Goal: Task Accomplishment & Management: Complete application form

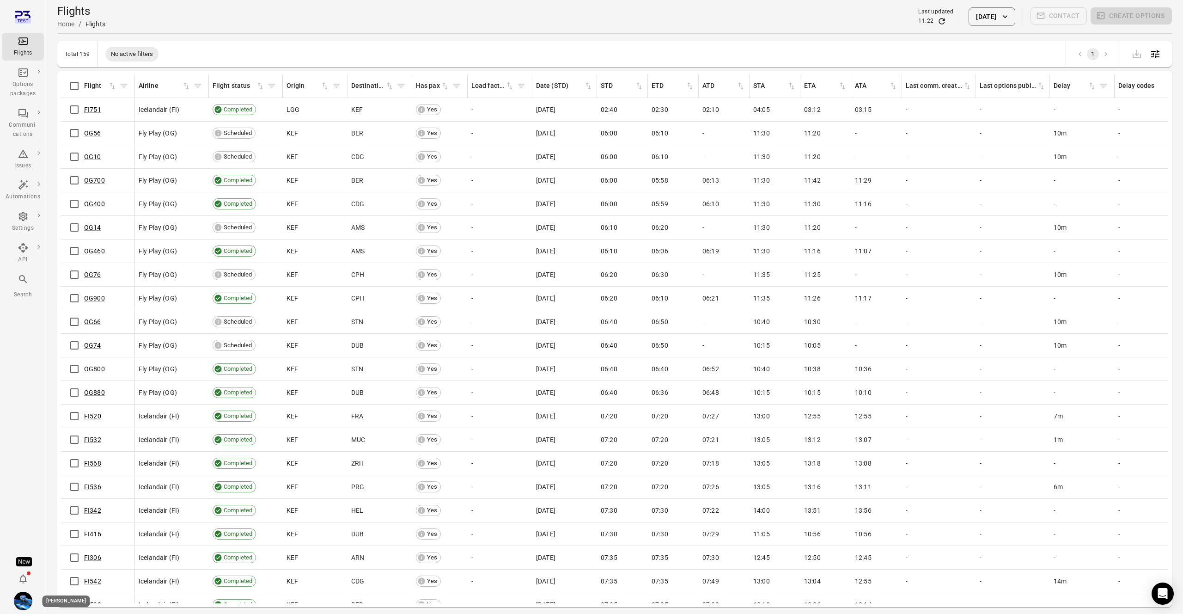
click at [20, 607] on img "Daníel Benediktsson" at bounding box center [23, 600] width 18 height 18
drag, startPoint x: 20, startPoint y: 513, endPoint x: 18, endPoint y: 519, distance: 5.8
click at [20, 516] on div at bounding box center [591, 307] width 1183 height 614
click at [24, 554] on div "Flights Options packages Communi-cations Issues Automations Settings API Search…" at bounding box center [23, 307] width 46 height 614
click at [22, 560] on div "New" at bounding box center [24, 561] width 16 height 9
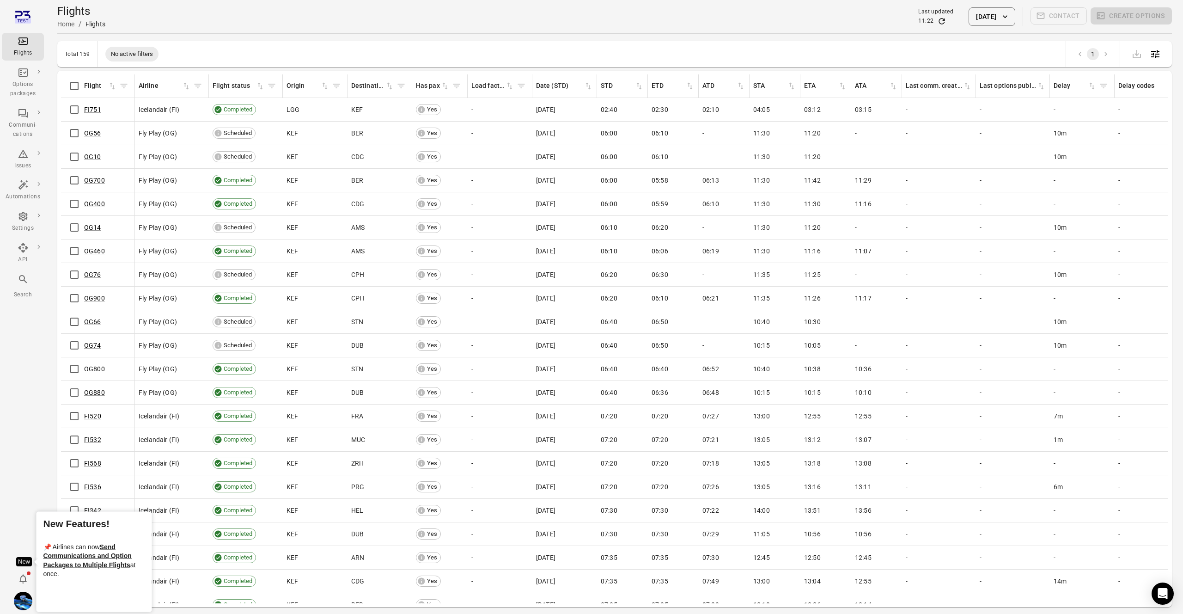
drag, startPoint x: 22, startPoint y: 532, endPoint x: 23, endPoint y: 564, distance: 32.3
click at [22, 535] on div "Flights Options packages Communi-cations Issues Automations Settings API Search…" at bounding box center [23, 307] width 46 height 614
click at [21, 575] on icon "Notifications" at bounding box center [22, 578] width 7 height 9
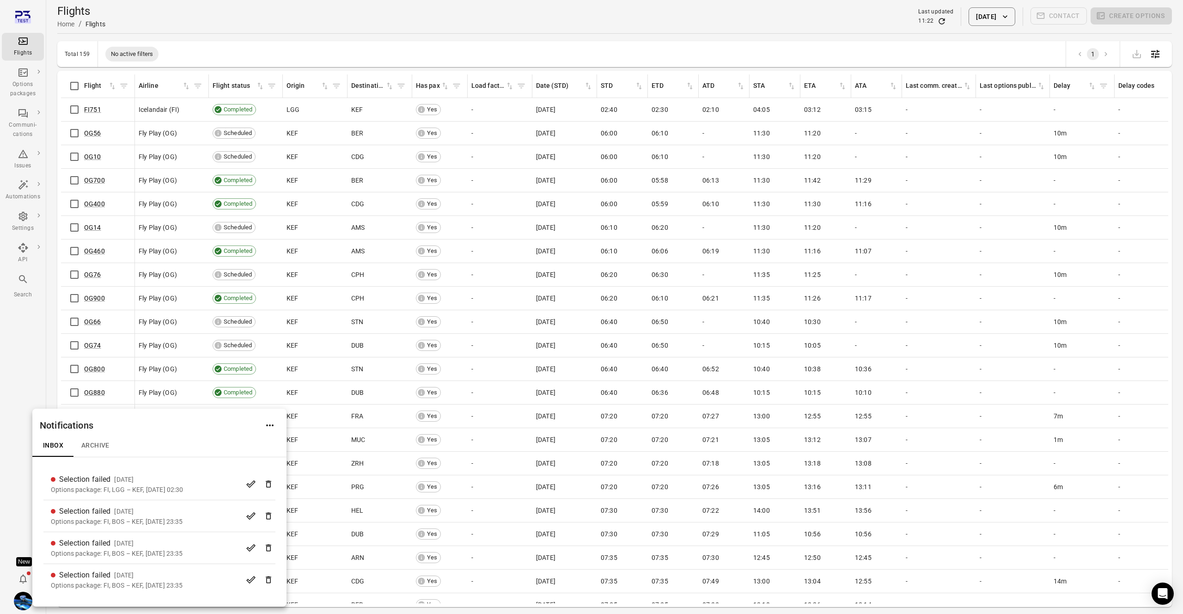
click at [14, 509] on div at bounding box center [591, 307] width 1183 height 614
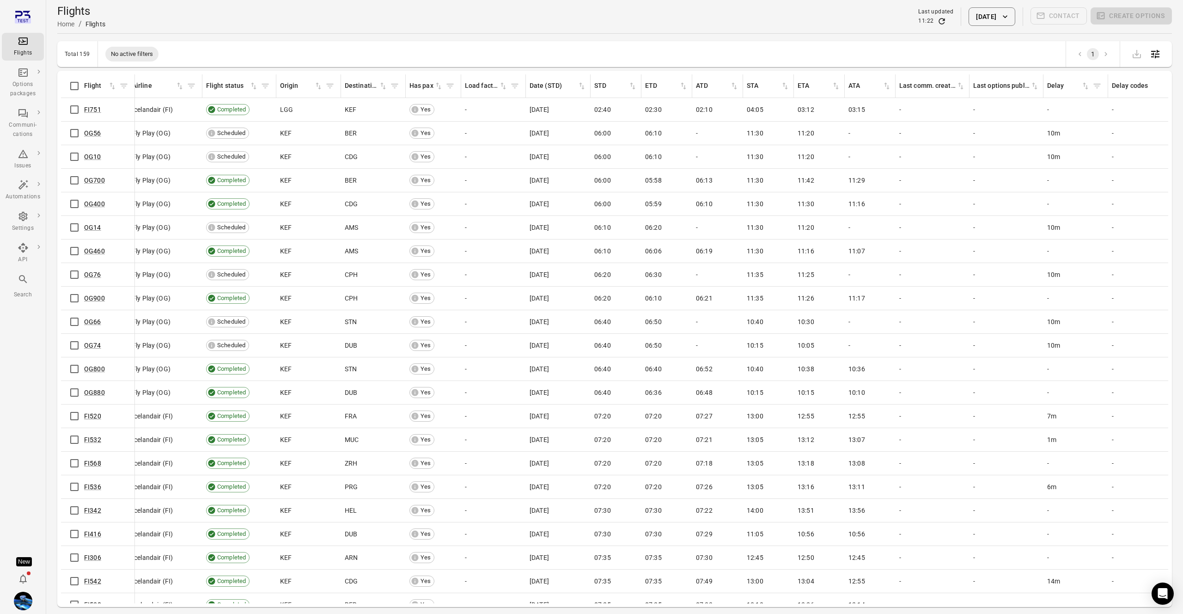
scroll to position [2, 6]
click at [1000, 17] on button "[DATE]" at bounding box center [991, 16] width 46 height 18
click at [1001, 176] on button "28" at bounding box center [1001, 174] width 17 height 17
click at [1061, 233] on button "Apply" at bounding box center [1056, 227] width 32 height 19
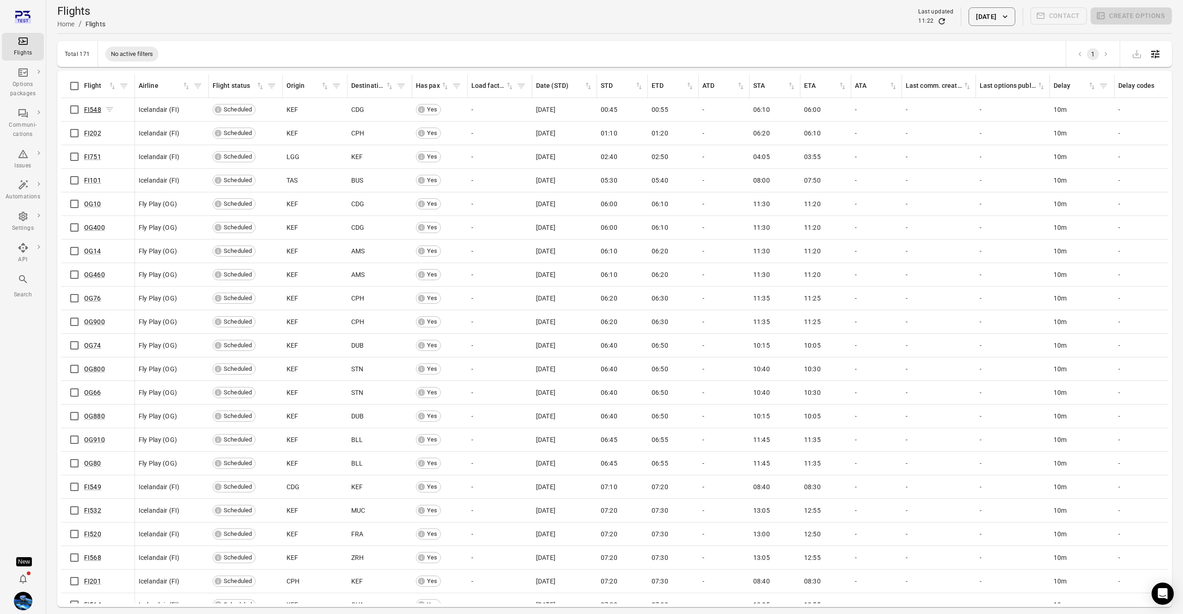
click at [88, 108] on link "FI548" at bounding box center [92, 109] width 17 height 7
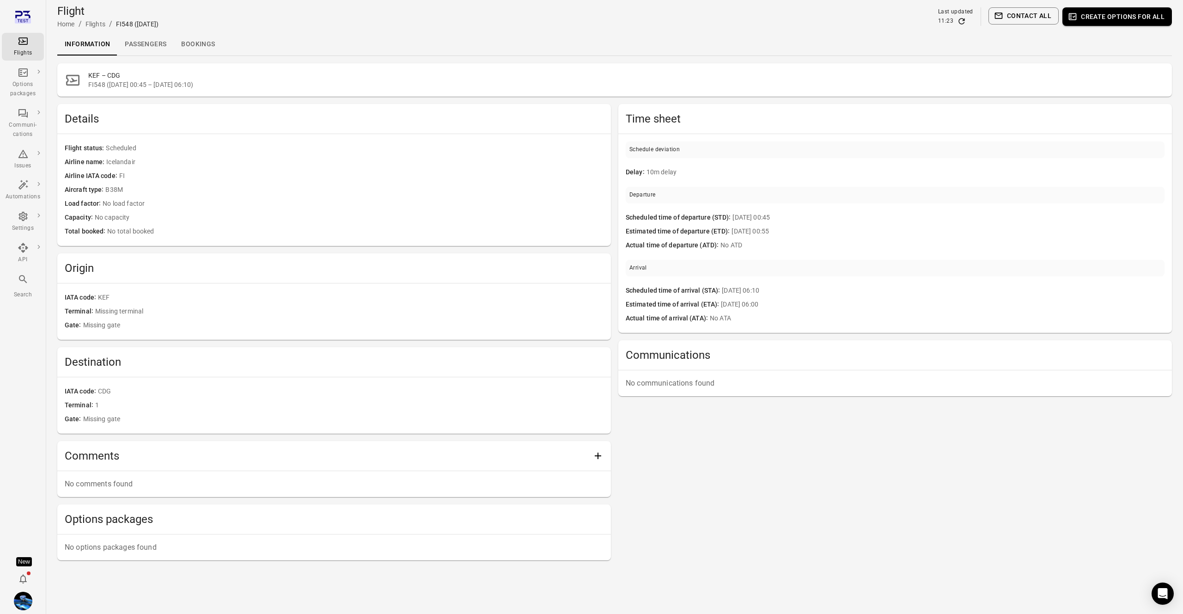
click at [166, 43] on link "Passengers" at bounding box center [145, 44] width 56 height 22
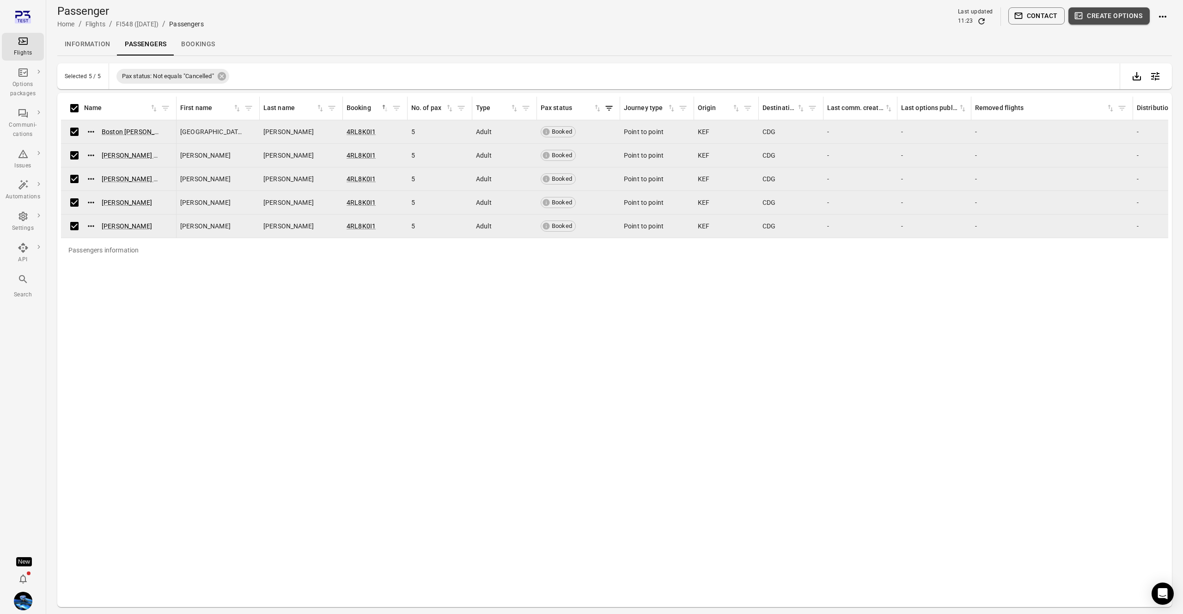
drag, startPoint x: 1113, startPoint y: 14, endPoint x: 785, endPoint y: 148, distance: 354.1
click at [1113, 14] on button "Create options" at bounding box center [1108, 15] width 81 height 17
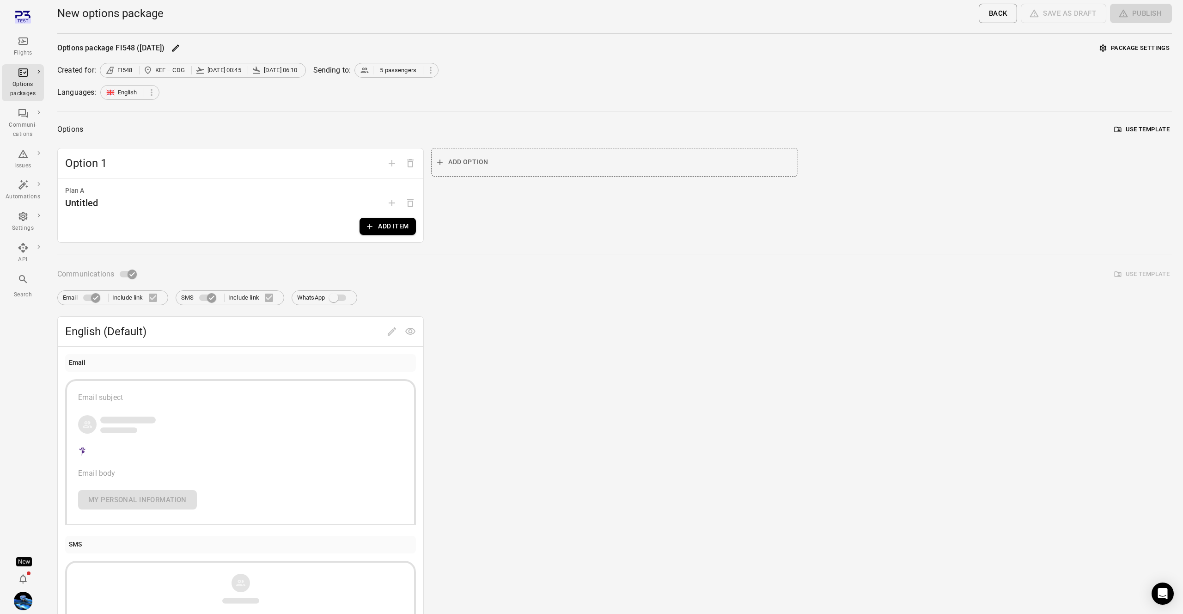
click at [392, 227] on button "Add item" at bounding box center [387, 226] width 56 height 17
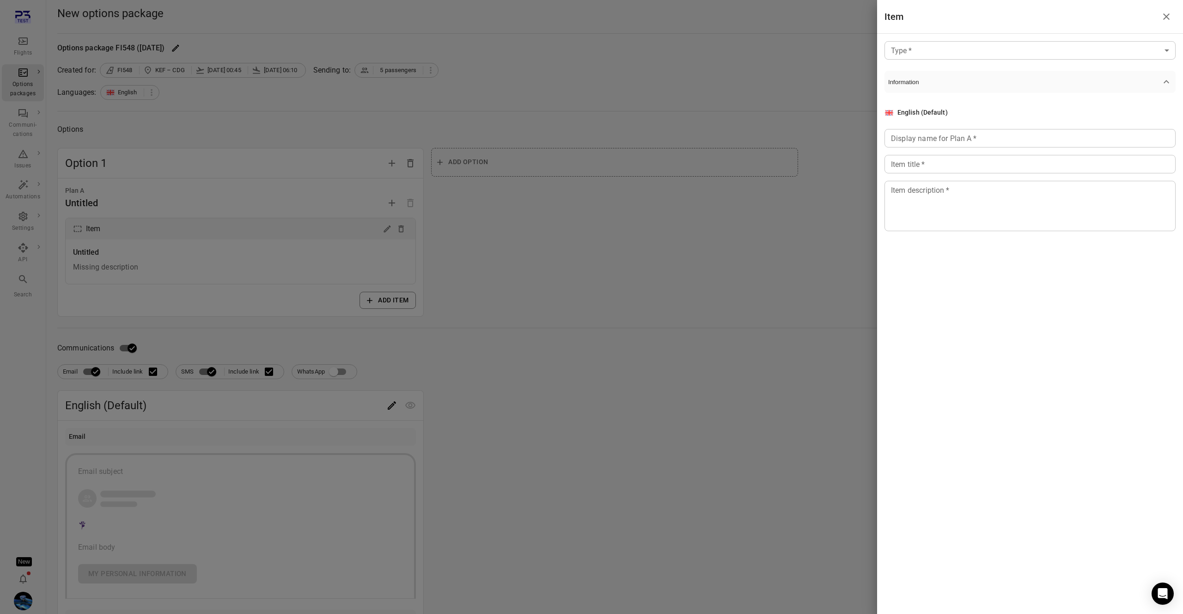
click at [1000, 44] on body "Flights Options packages Communi-cations Issues Automations Settings API Search…" at bounding box center [591, 395] width 1183 height 791
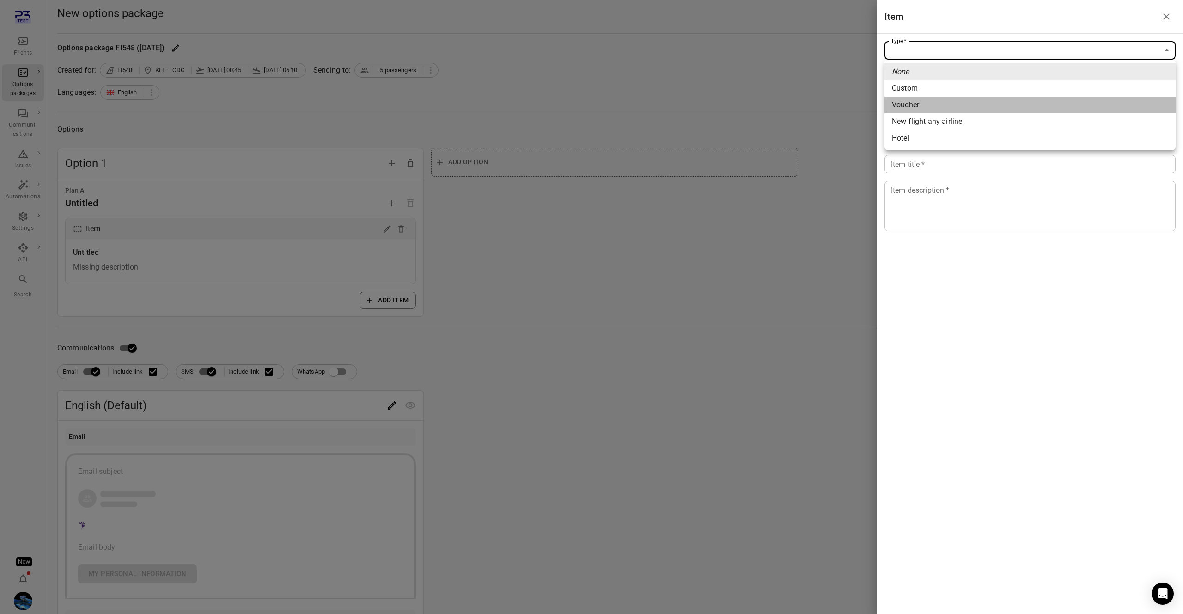
click at [902, 108] on span "Voucher" at bounding box center [1030, 104] width 276 height 11
type input "*******"
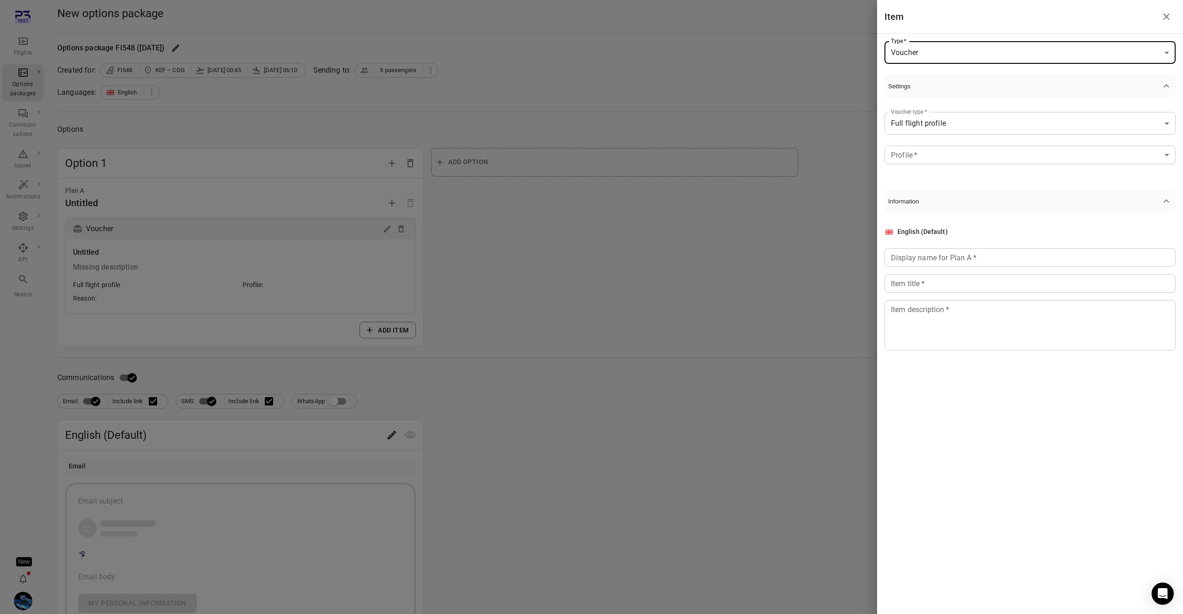
click at [937, 54] on body "**********" at bounding box center [591, 410] width 1183 height 820
drag, startPoint x: 1000, startPoint y: 195, endPoint x: 978, endPoint y: 162, distance: 39.2
click at [1000, 193] on div at bounding box center [591, 307] width 1183 height 614
click at [486, 202] on div at bounding box center [591, 307] width 1183 height 614
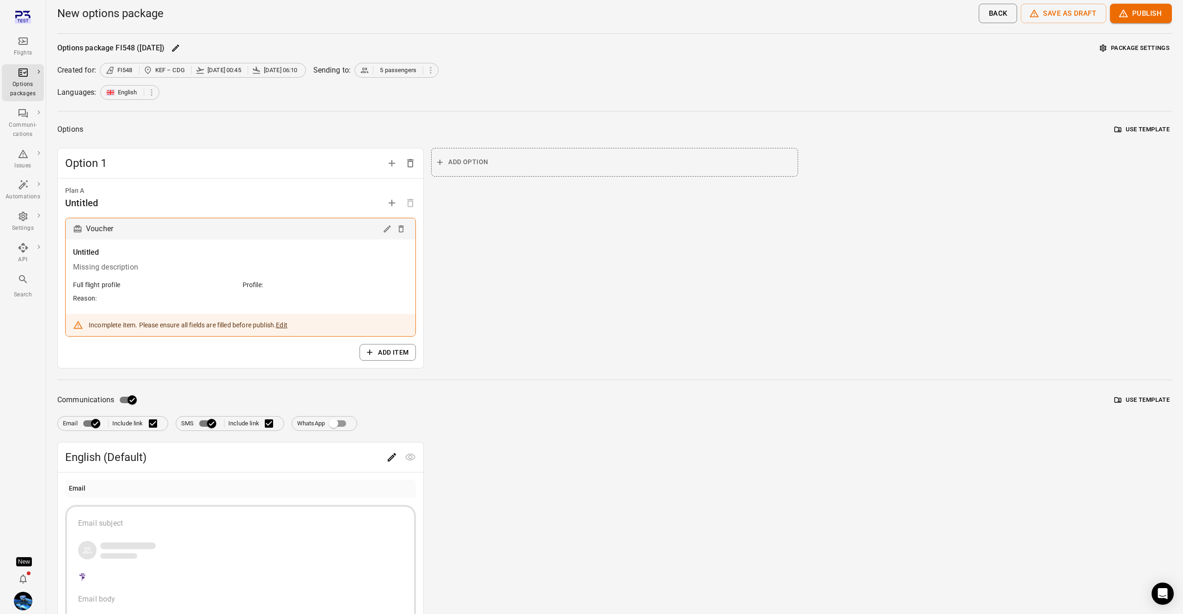
click at [408, 352] on button "Add item" at bounding box center [387, 352] width 56 height 17
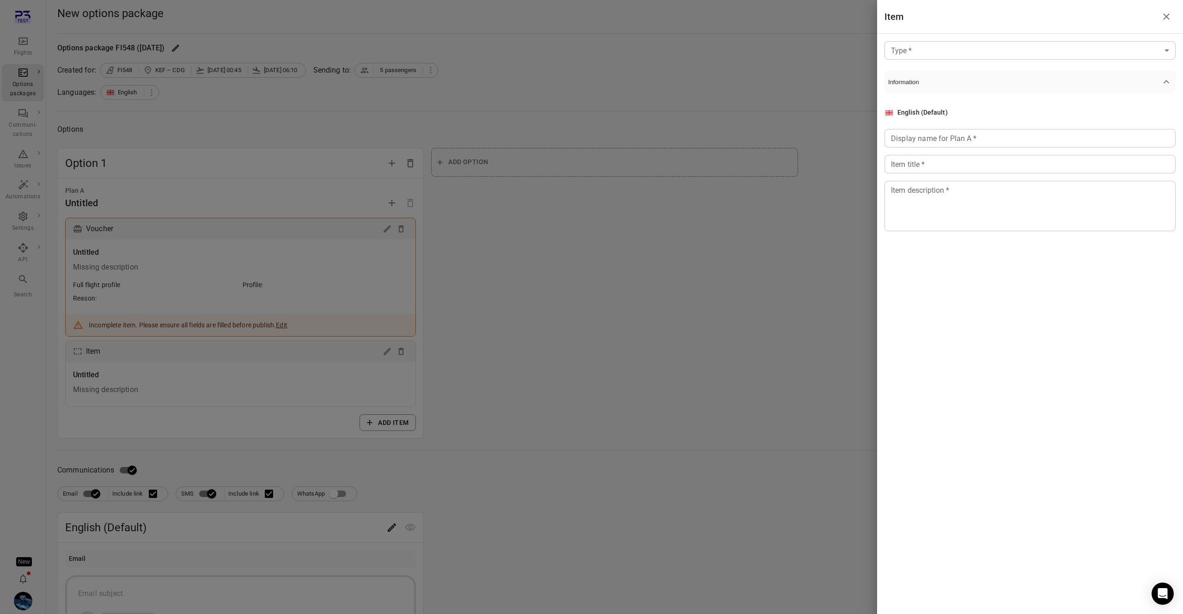
click at [974, 53] on body "Flights Options packages Communi-cations Issues Automations Settings API Search…" at bounding box center [591, 456] width 1183 height 913
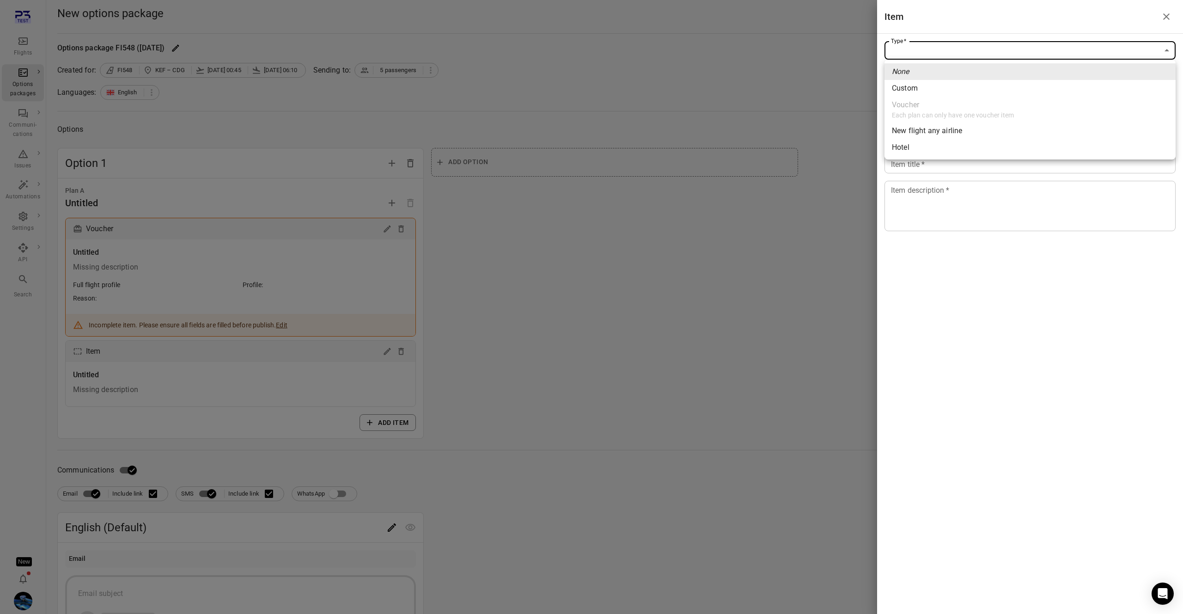
click at [747, 112] on div at bounding box center [591, 307] width 1183 height 614
click at [329, 132] on div at bounding box center [591, 307] width 1183 height 614
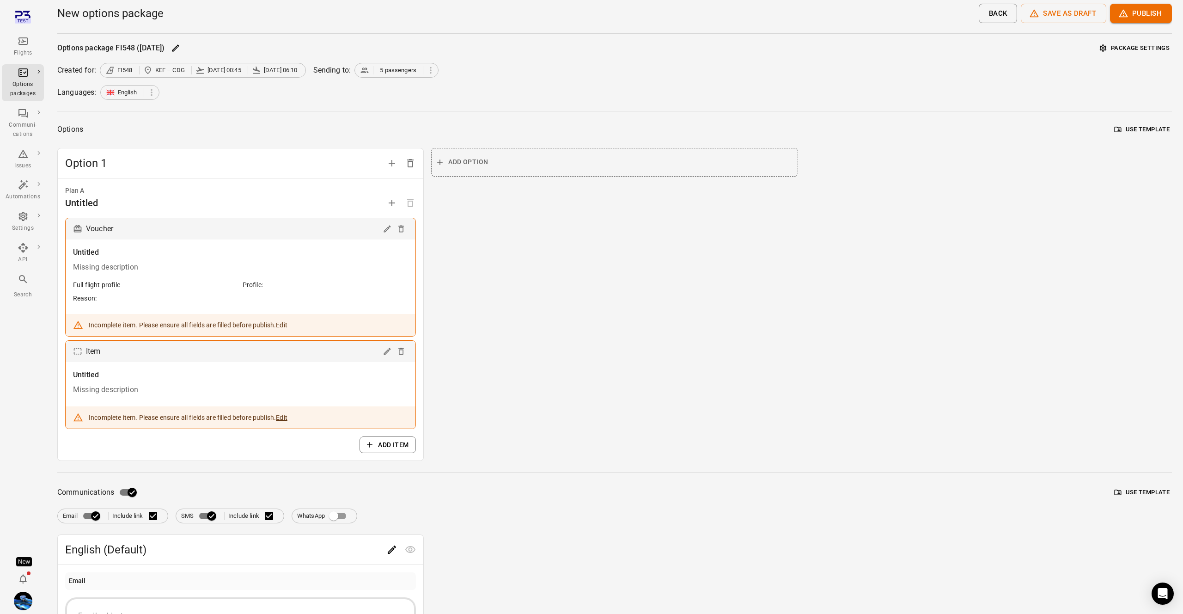
click at [20, 595] on img "Daníel Benediktsson" at bounding box center [23, 600] width 18 height 18
click at [47, 596] on button "Log out" at bounding box center [70, 598] width 69 height 17
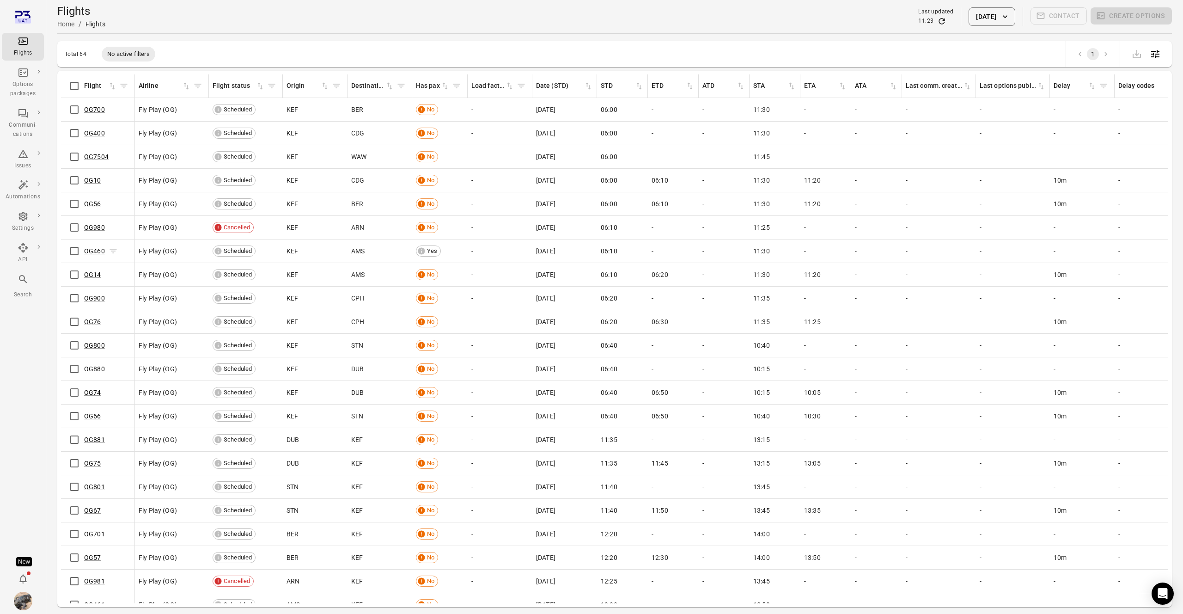
click at [94, 250] on link "OG460" at bounding box center [94, 250] width 21 height 7
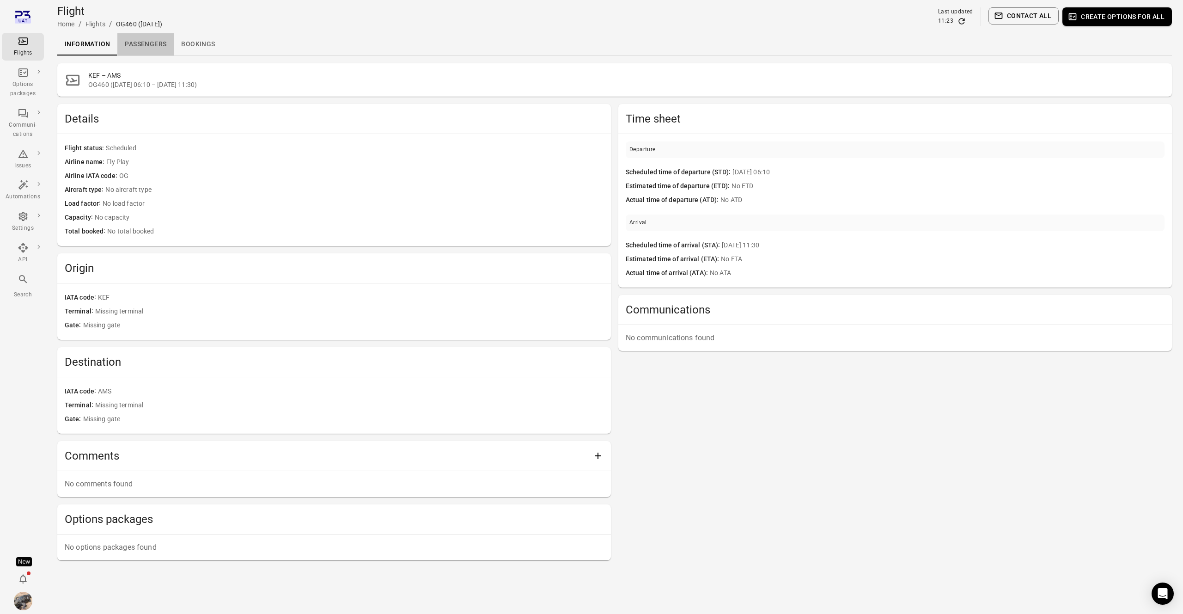
click at [135, 39] on link "Passengers" at bounding box center [145, 44] width 56 height 22
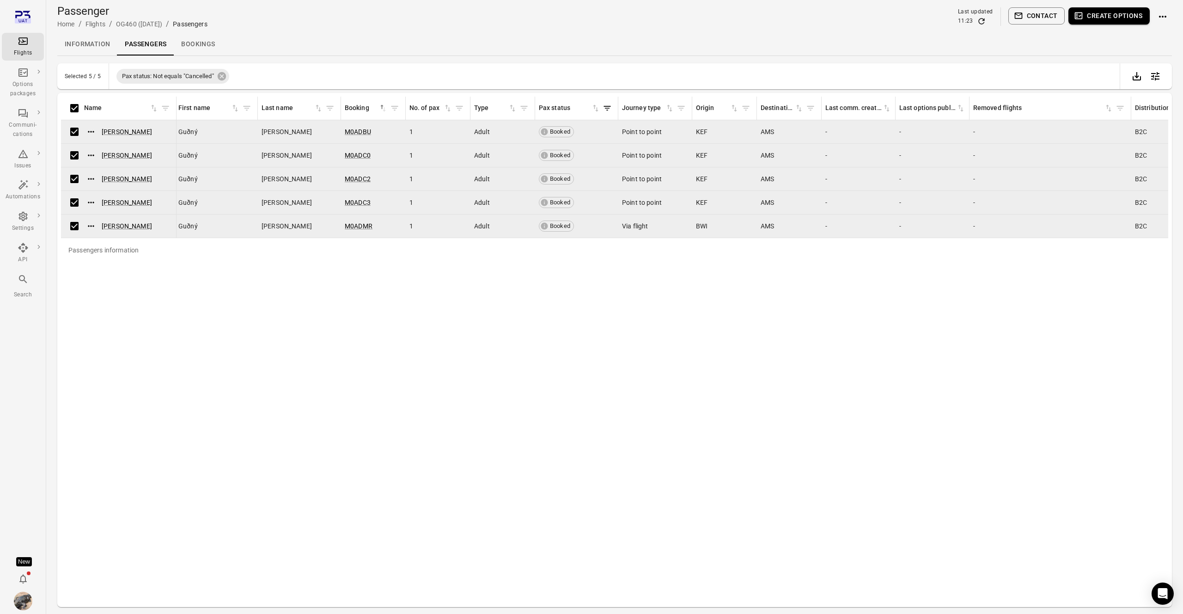
scroll to position [1, 0]
click at [1100, 16] on button "Create options" at bounding box center [1108, 14] width 81 height 17
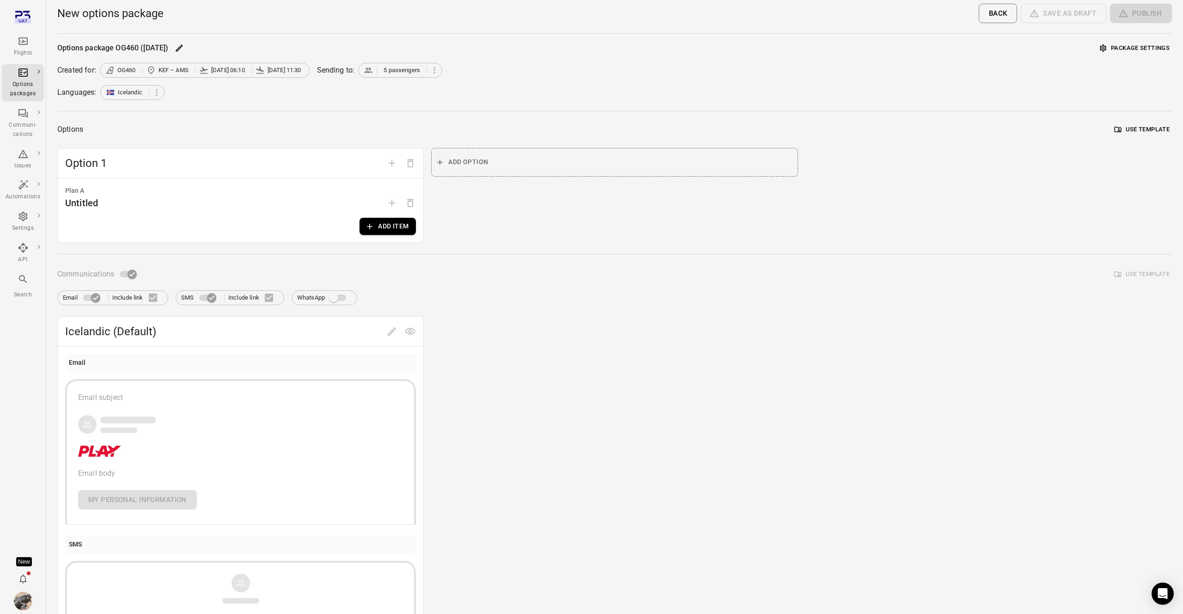
click at [385, 217] on div "Plan A Untitled Add item" at bounding box center [240, 210] width 365 height 64
click at [399, 221] on button "Add item" at bounding box center [387, 226] width 56 height 17
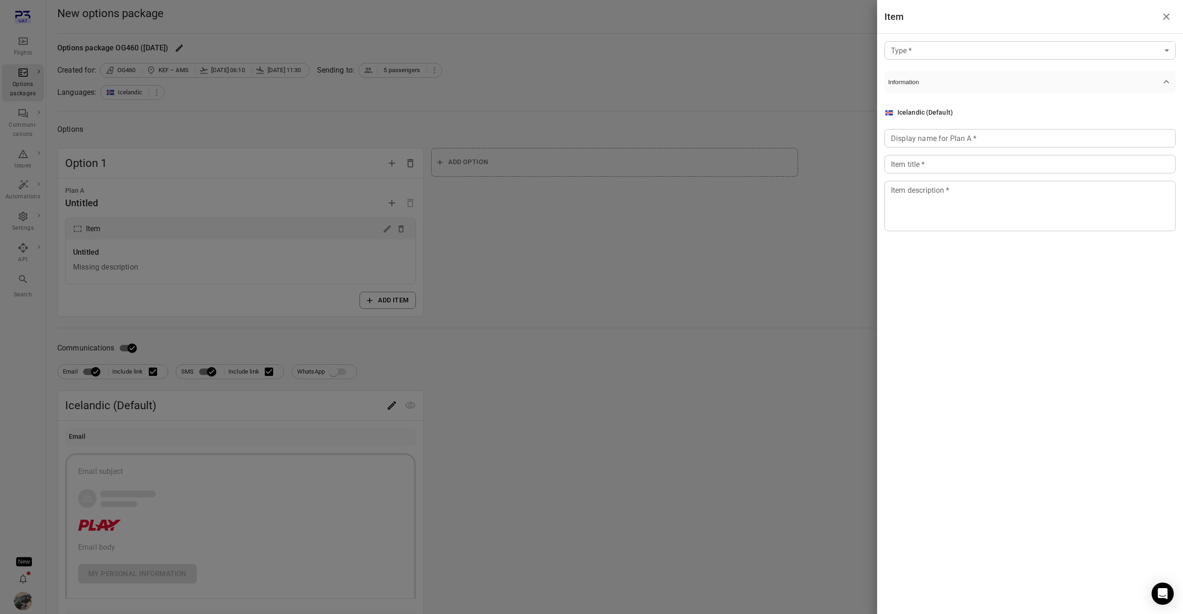
click at [911, 56] on body "Flights Options packages Communi-cations Issues Automations Settings API Search…" at bounding box center [591, 395] width 1183 height 791
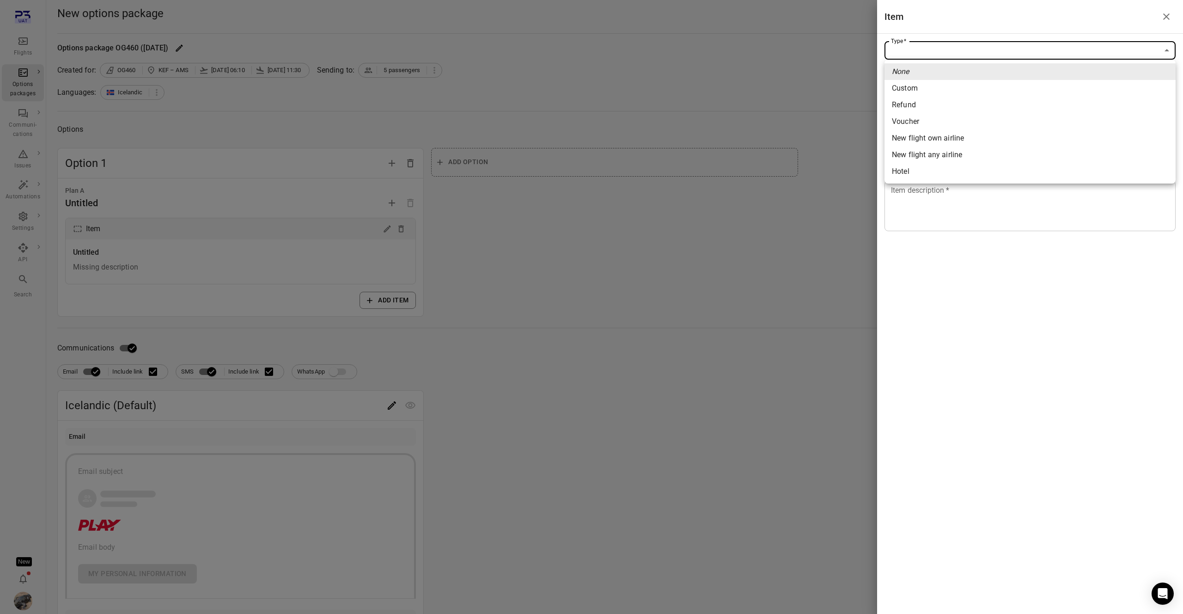
click at [619, 99] on div at bounding box center [591, 307] width 1183 height 614
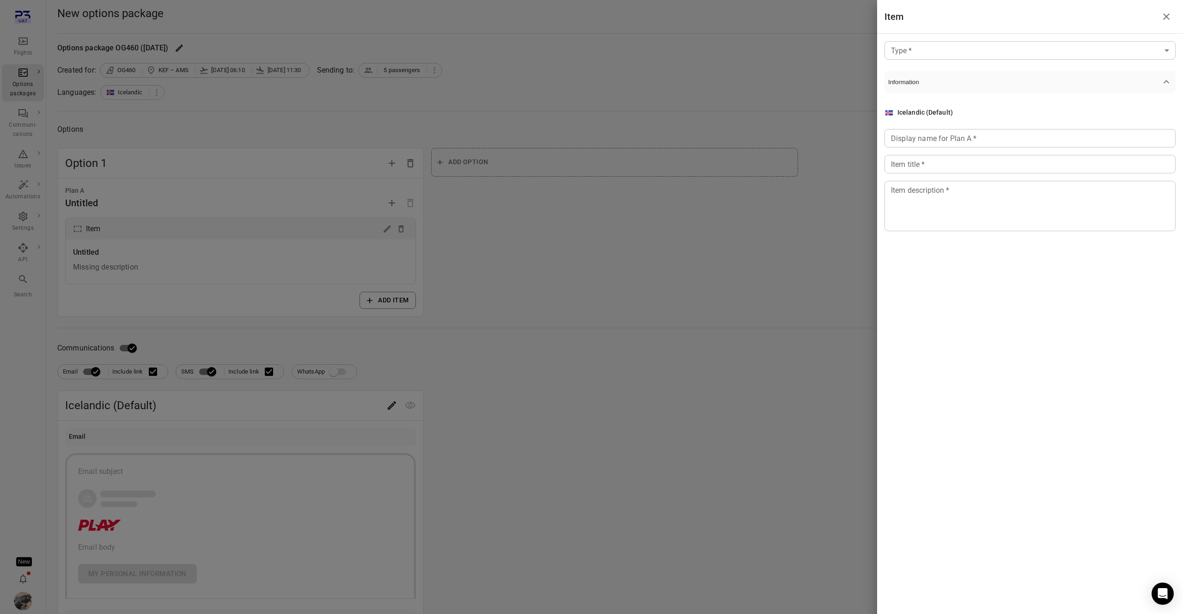
click at [13, 52] on div at bounding box center [591, 307] width 1183 height 614
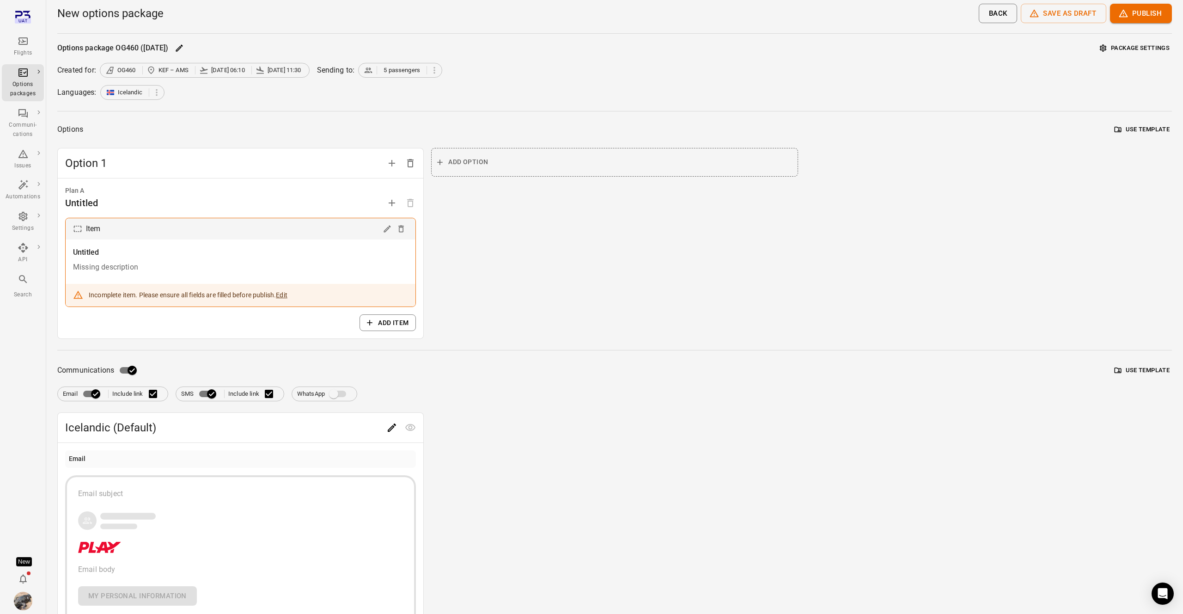
click at [24, 43] on icon "Main navigation" at bounding box center [23, 41] width 11 height 11
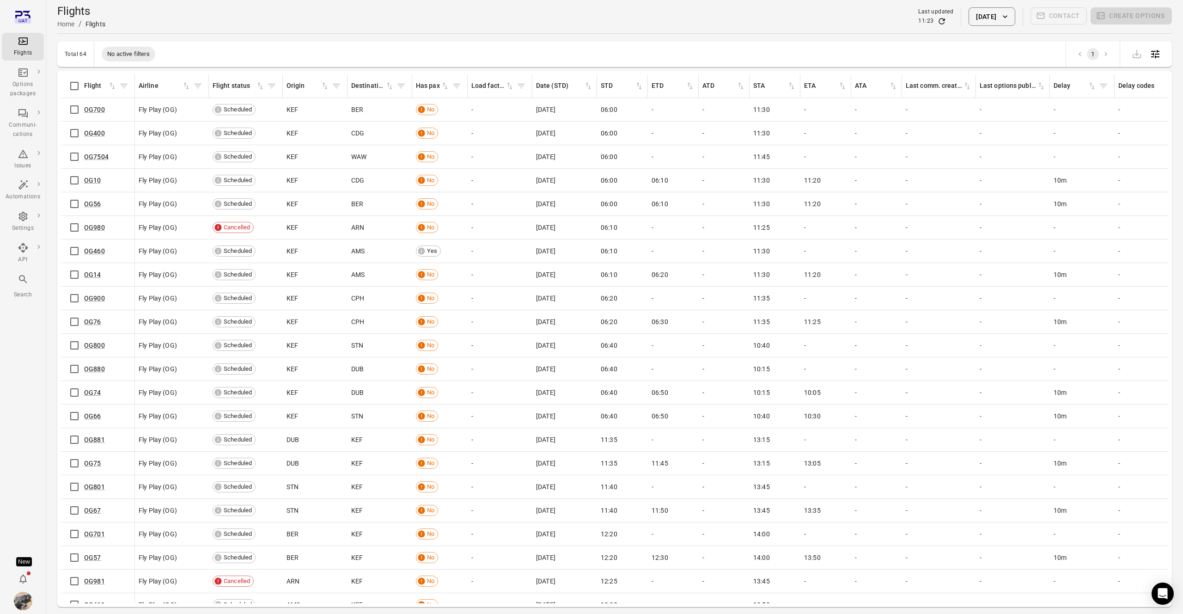
scroll to position [0, 0]
click at [971, 12] on button "[DATE]" at bounding box center [991, 16] width 46 height 18
click at [1005, 169] on button "28" at bounding box center [1001, 174] width 17 height 17
click at [1055, 225] on button "Apply" at bounding box center [1056, 227] width 32 height 19
click at [97, 110] on link "OG400" at bounding box center [94, 109] width 21 height 7
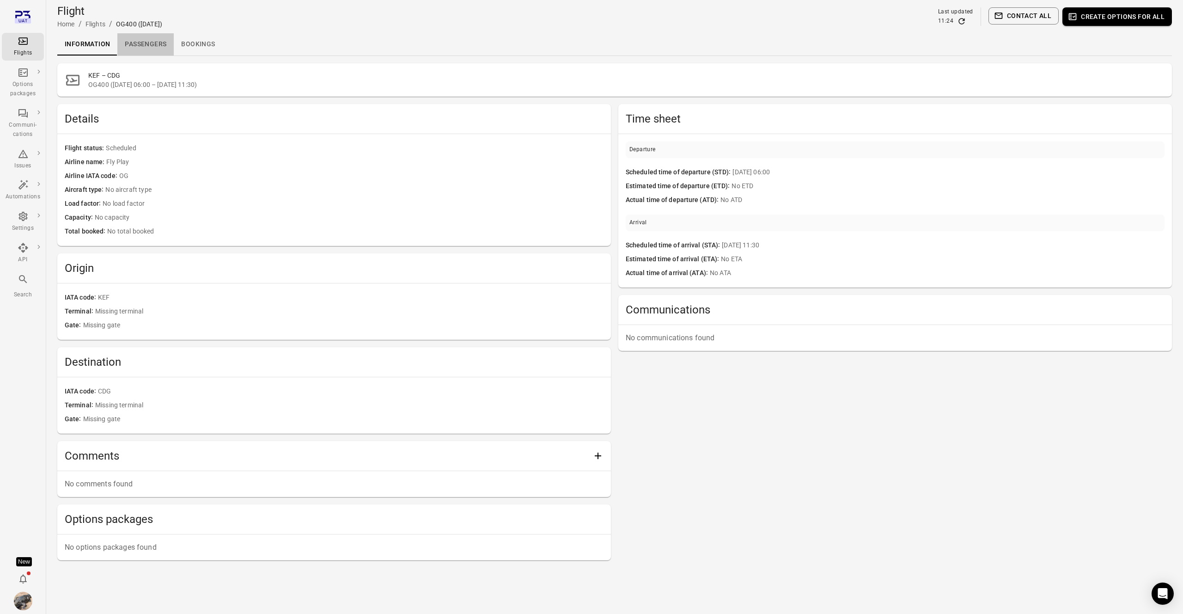
click at [164, 49] on link "Passengers" at bounding box center [145, 44] width 56 height 22
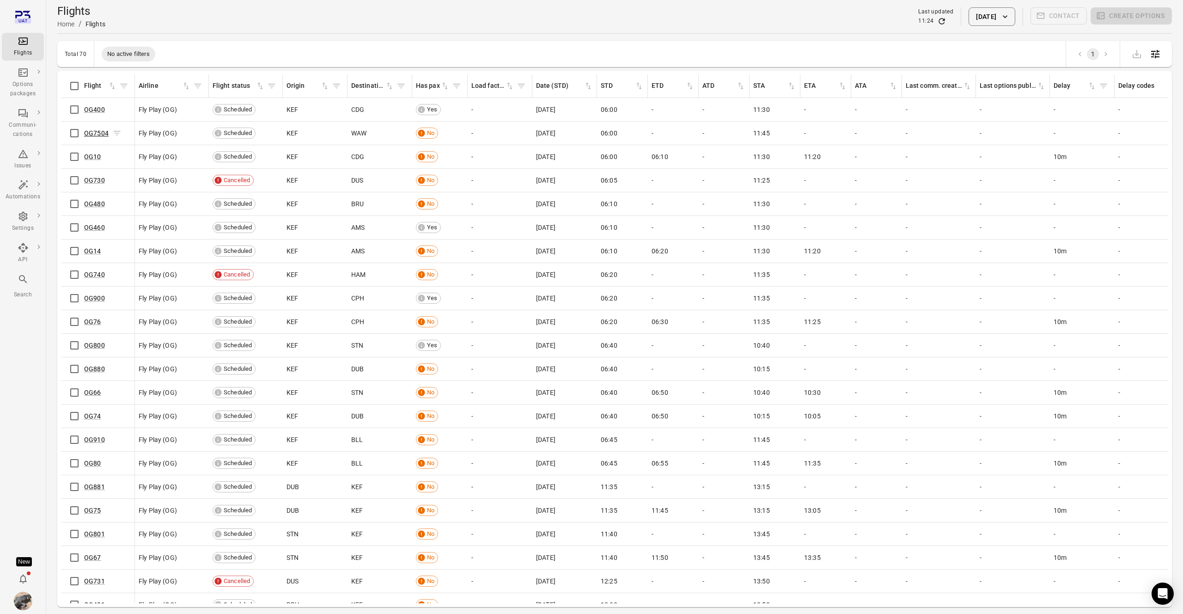
click at [100, 131] on link "OG7504" at bounding box center [96, 132] width 24 height 7
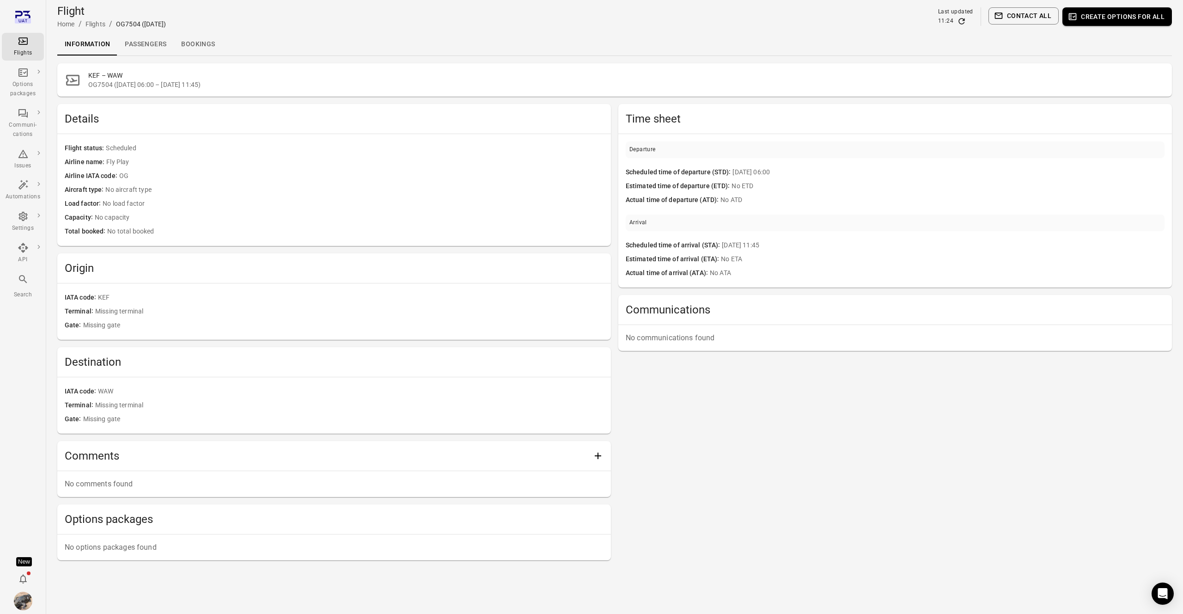
click at [149, 45] on link "Passengers" at bounding box center [145, 44] width 56 height 22
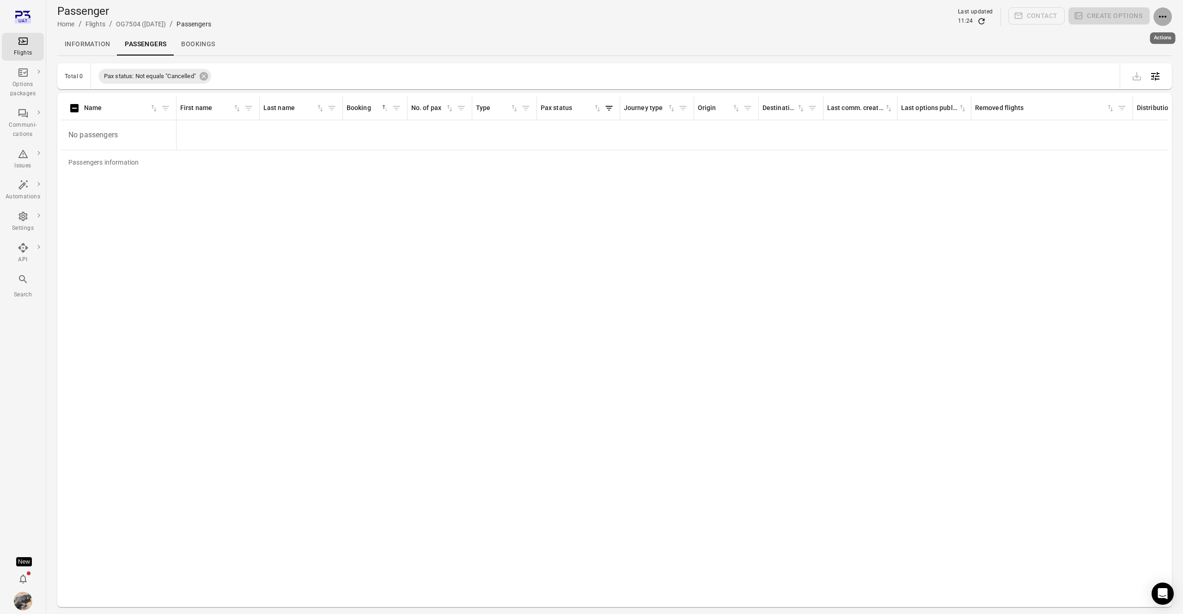
click at [1165, 15] on icon "Actions" at bounding box center [1162, 16] width 11 height 11
click at [1127, 33] on span "Add booking to flight" at bounding box center [1137, 34] width 61 height 9
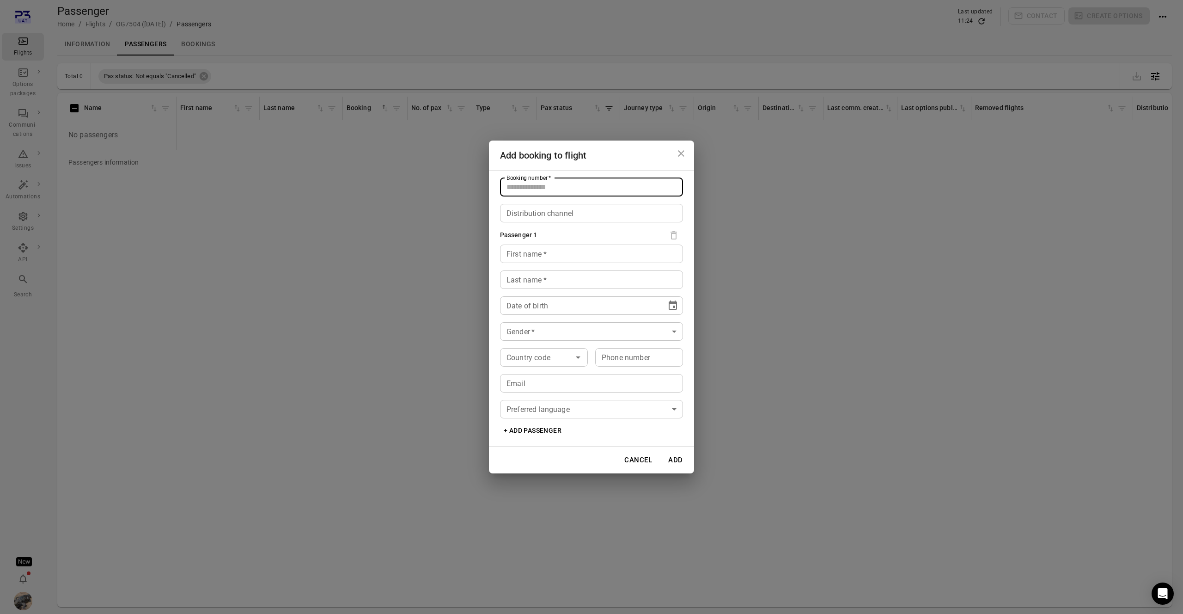
click at [545, 187] on input "Booking number   *" at bounding box center [591, 187] width 183 height 18
type input "***"
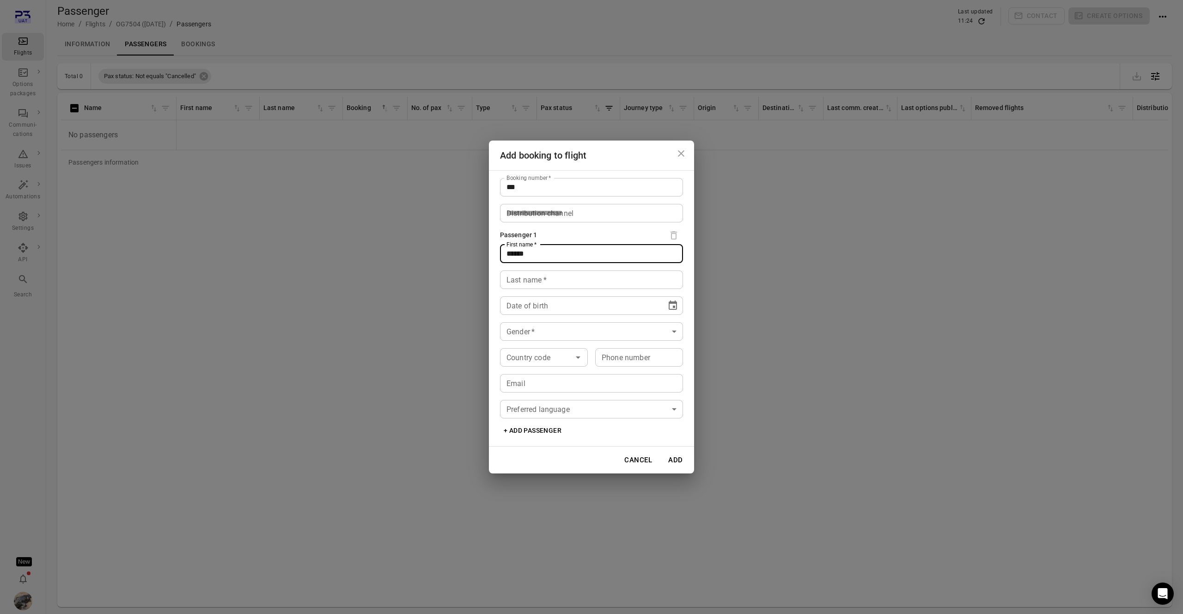
type input "******"
type input "**********"
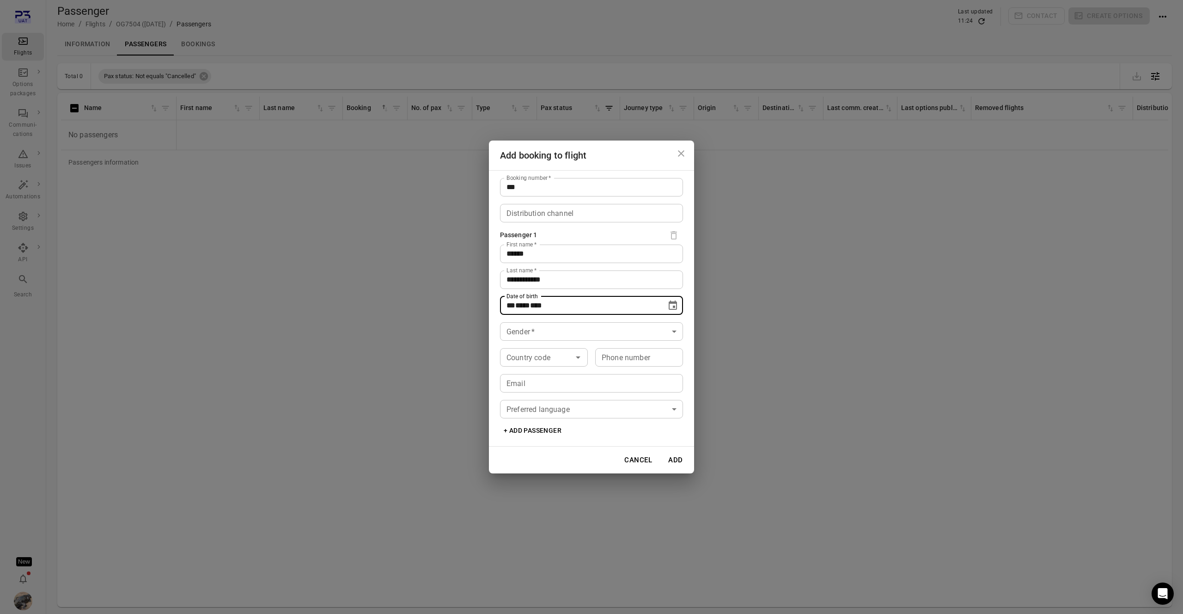
click at [675, 308] on icon "Choose date" at bounding box center [672, 305] width 11 height 11
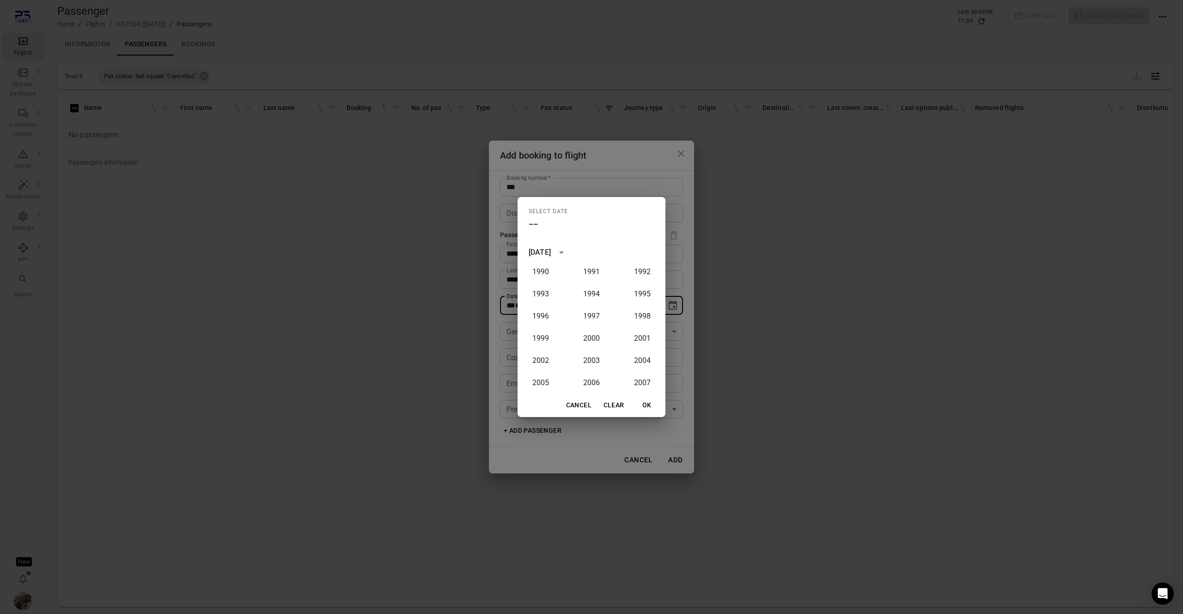
scroll to position [662, 0]
click at [639, 280] on button "1992" at bounding box center [642, 277] width 33 height 17
click at [637, 301] on button "Jun" at bounding box center [642, 299] width 33 height 17
click at [592, 311] on button "10" at bounding box center [591, 308] width 17 height 17
type input "**********"
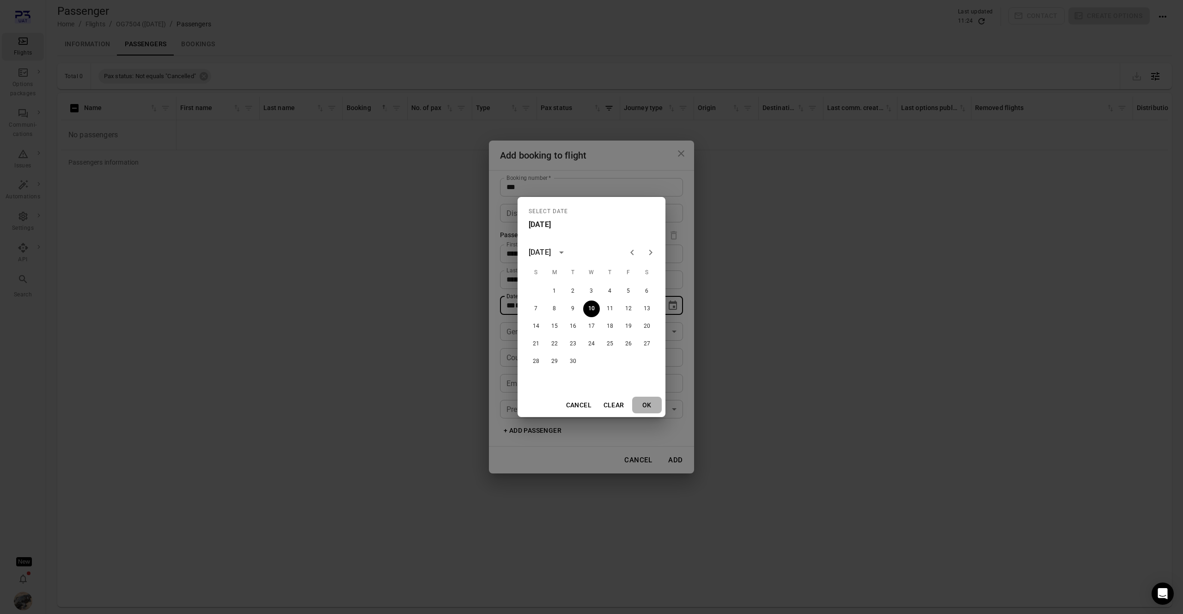
drag, startPoint x: 642, startPoint y: 411, endPoint x: 646, endPoint y: 406, distance: 6.6
click at [642, 410] on button "OK" at bounding box center [647, 404] width 30 height 17
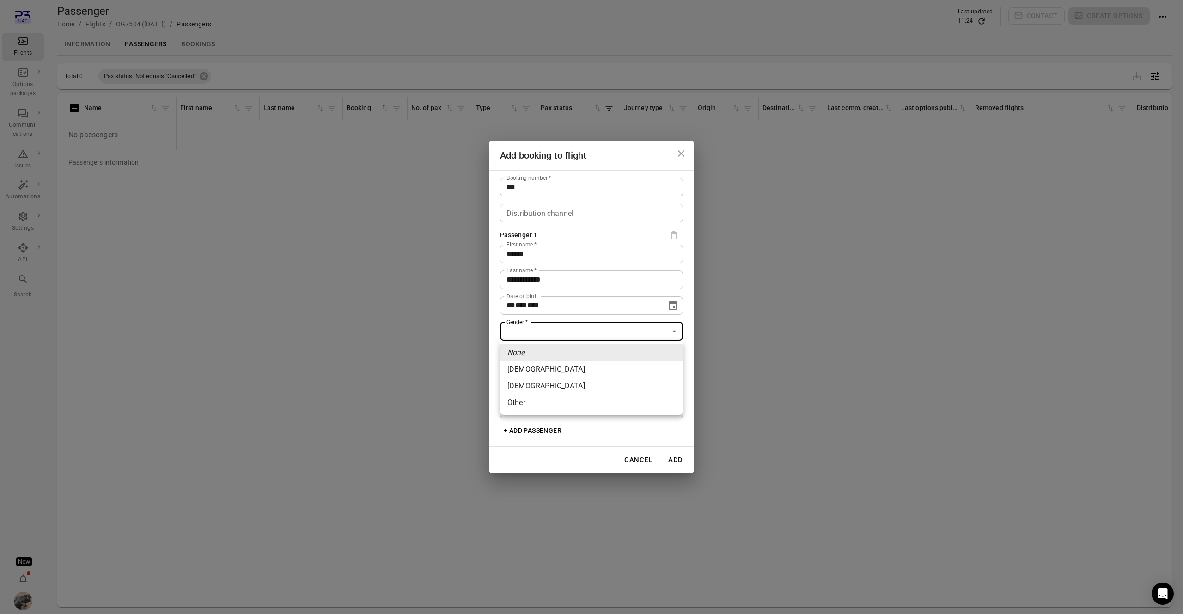
click at [592, 335] on body "**********" at bounding box center [591, 322] width 1183 height 644
click at [580, 384] on li "[DEMOGRAPHIC_DATA]" at bounding box center [591, 385] width 183 height 17
type input "****"
click at [551, 363] on div "Country code" at bounding box center [544, 357] width 88 height 18
drag, startPoint x: 548, startPoint y: 379, endPoint x: 552, endPoint y: 375, distance: 5.9
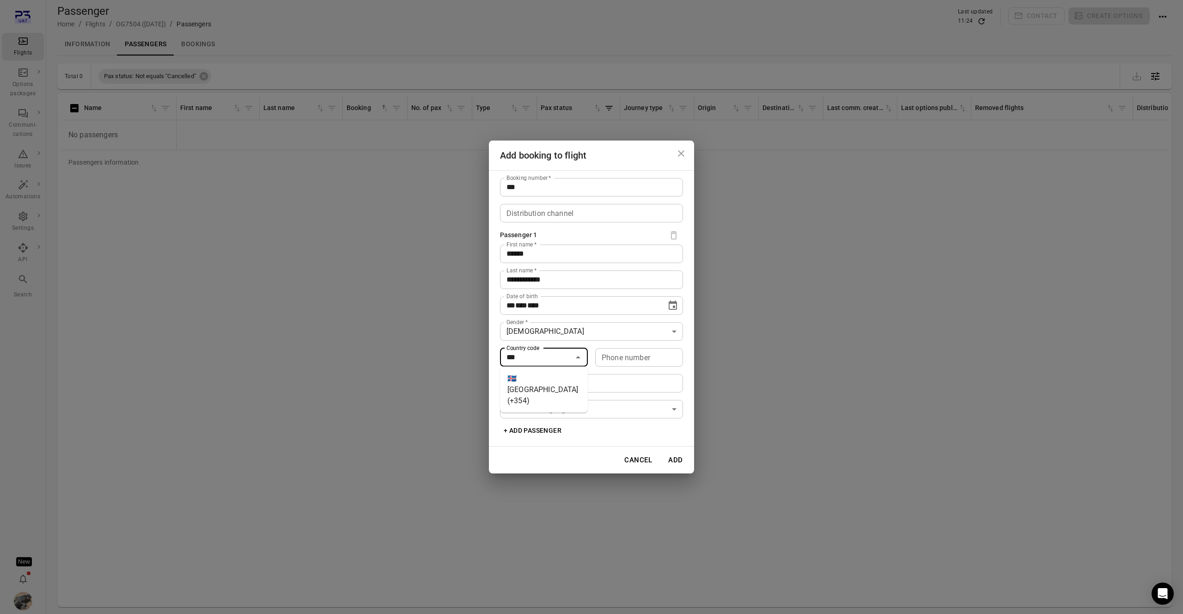
click at [550, 377] on li "🇮🇸 Iceland (+354)" at bounding box center [544, 389] width 88 height 39
type input "*********"
click at [608, 356] on input "Phone number" at bounding box center [639, 357] width 88 height 18
type input "*******"
type input "**********"
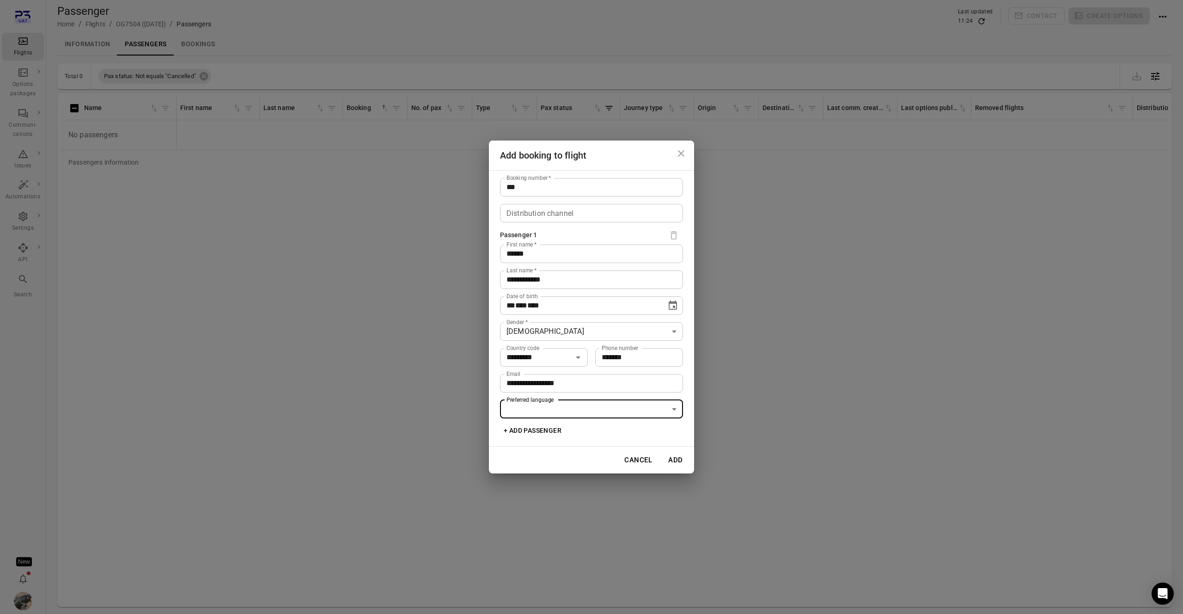
click at [606, 412] on body "**********" at bounding box center [591, 322] width 1183 height 644
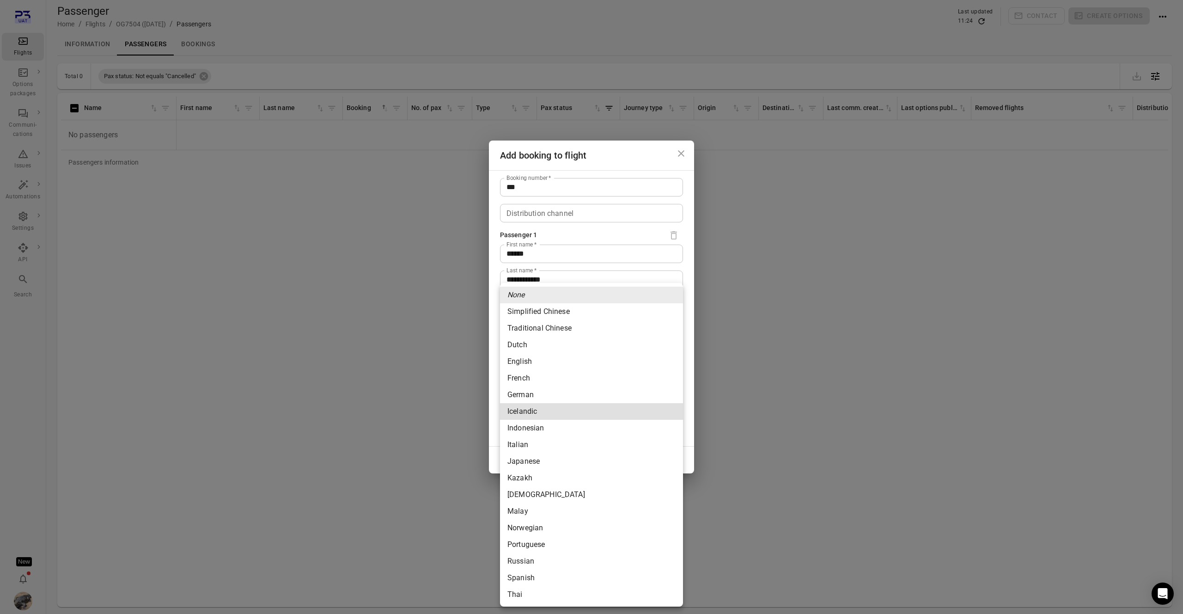
type input "*********"
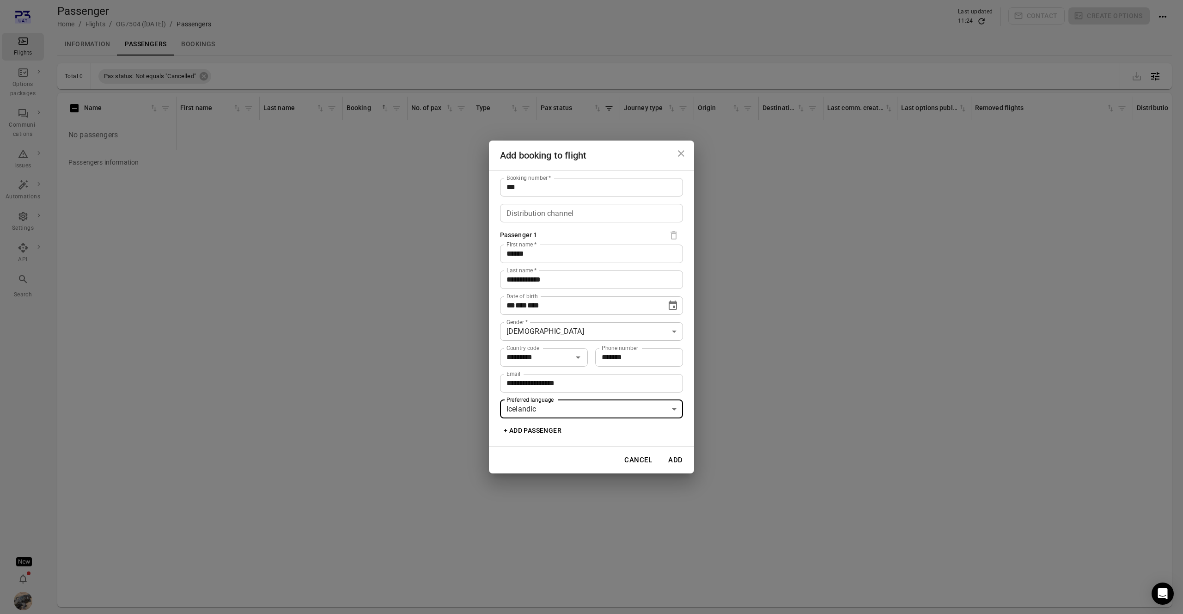
click at [534, 432] on button "+ Add passenger" at bounding box center [532, 430] width 65 height 17
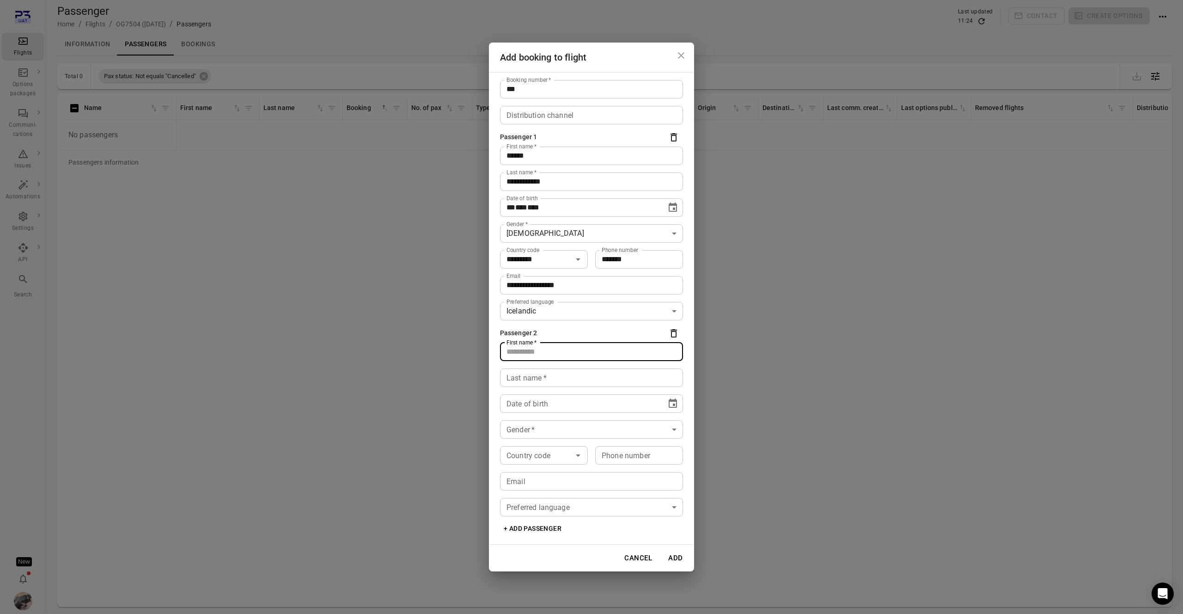
click at [538, 353] on input "First name   *" at bounding box center [591, 351] width 183 height 18
type input "**********"
type input "*"
type input "**********"
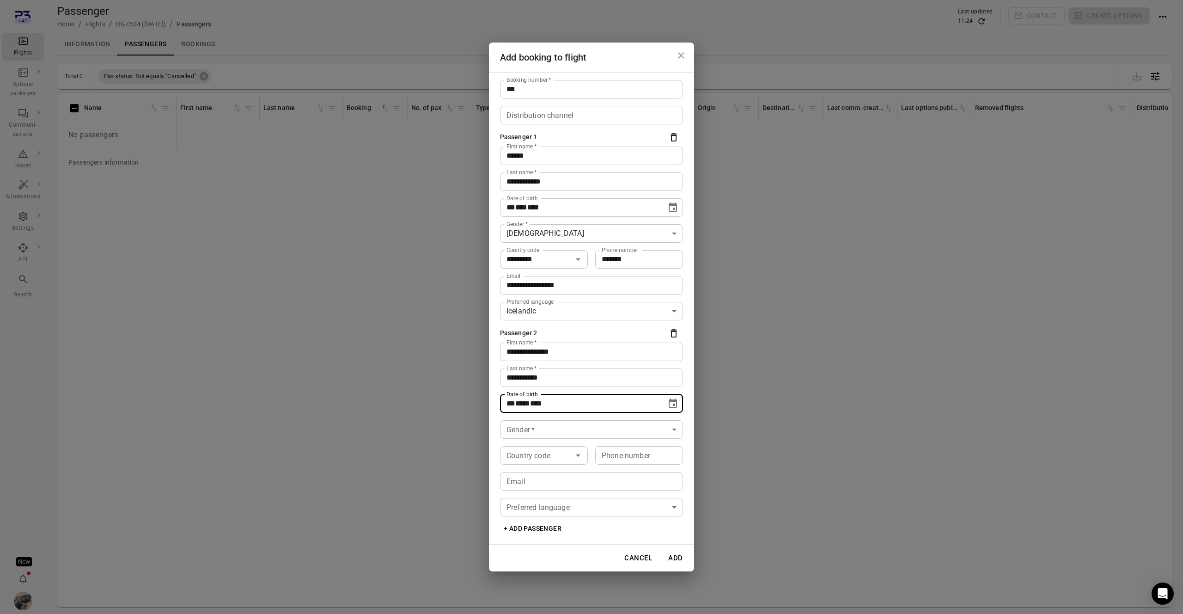
click at [667, 402] on icon "Choose date" at bounding box center [672, 403] width 11 height 11
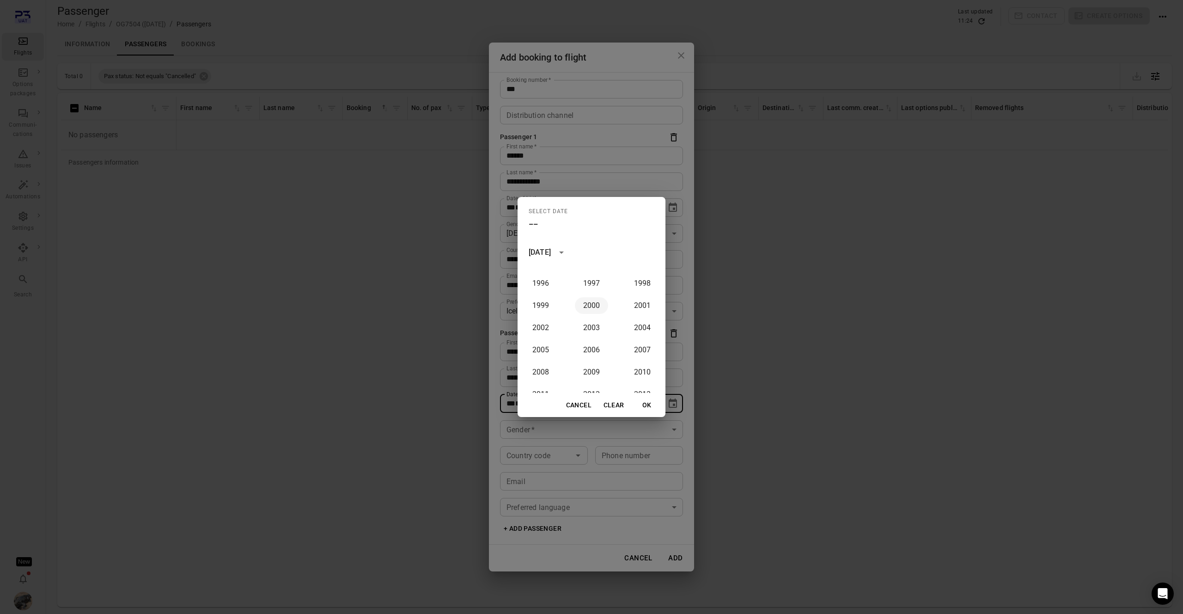
scroll to position [700, 0]
click at [586, 307] on button "2000" at bounding box center [591, 306] width 33 height 17
click at [591, 321] on button "Aug" at bounding box center [591, 323] width 33 height 17
click at [556, 328] on button "14" at bounding box center [554, 326] width 17 height 17
type input "**********"
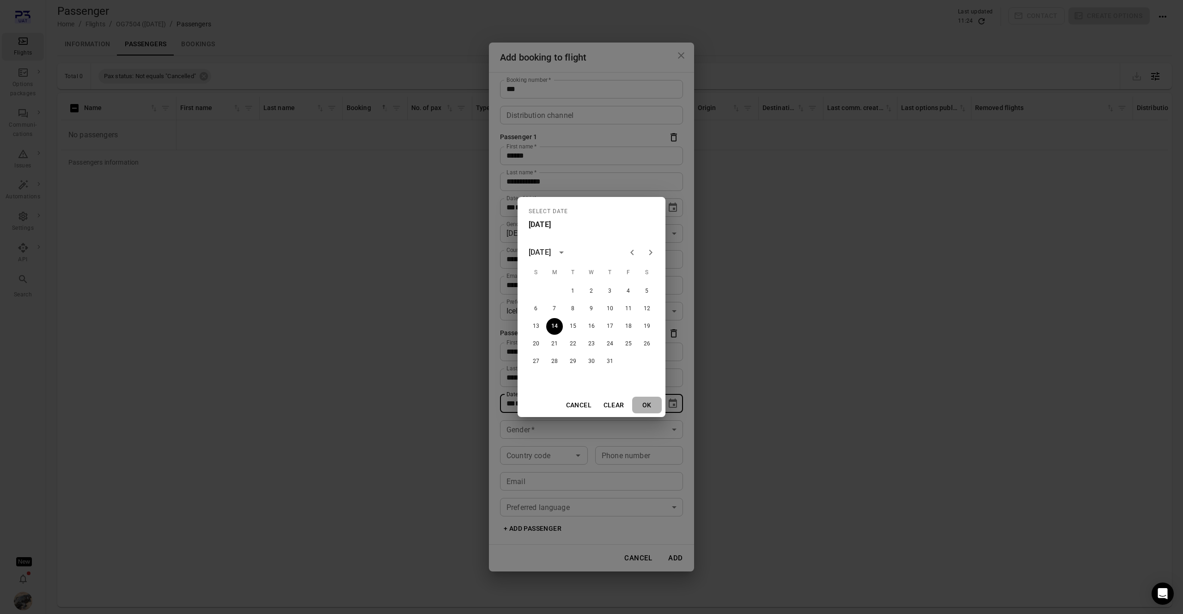
click at [651, 402] on button "OK" at bounding box center [647, 404] width 30 height 17
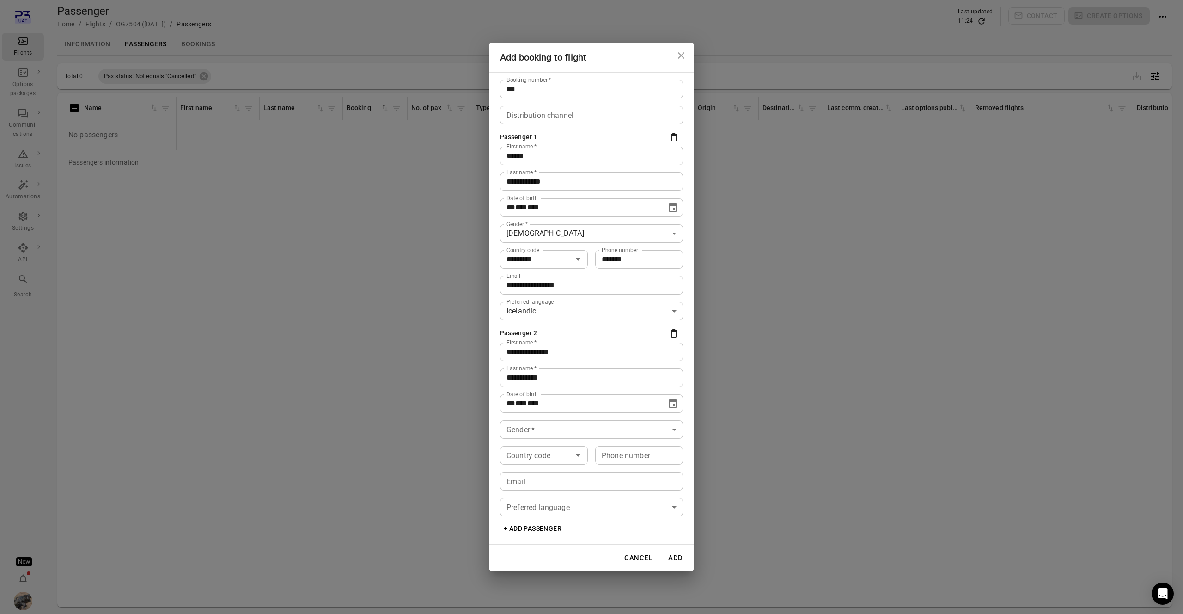
click at [557, 435] on body "**********" at bounding box center [591, 322] width 1183 height 644
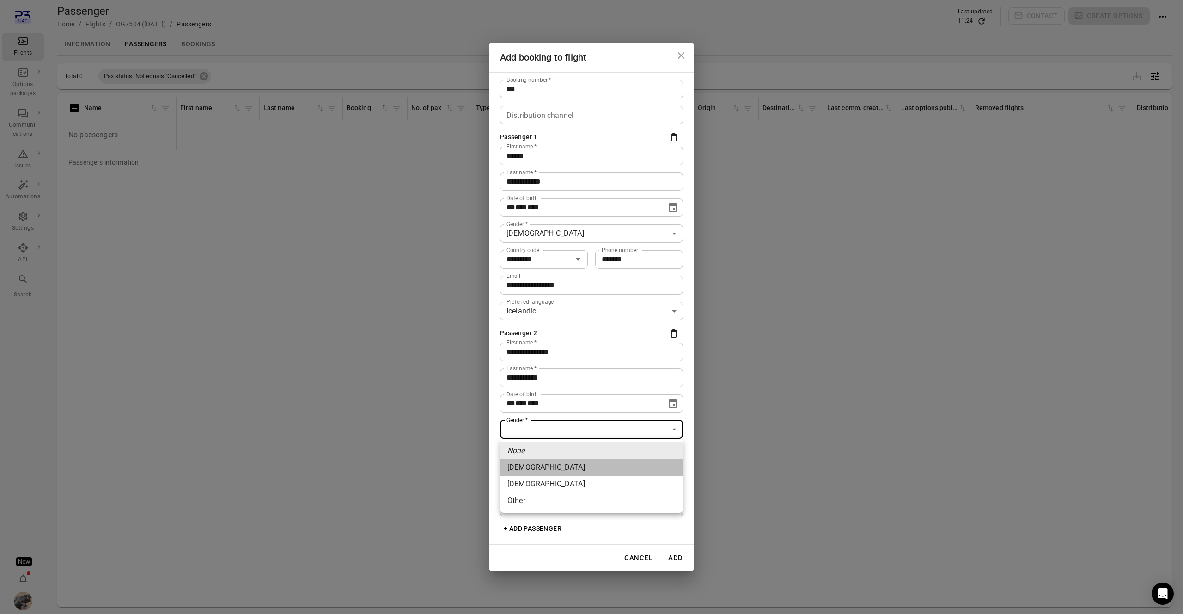
click at [555, 469] on li "[DEMOGRAPHIC_DATA]" at bounding box center [591, 467] width 183 height 17
type input "******"
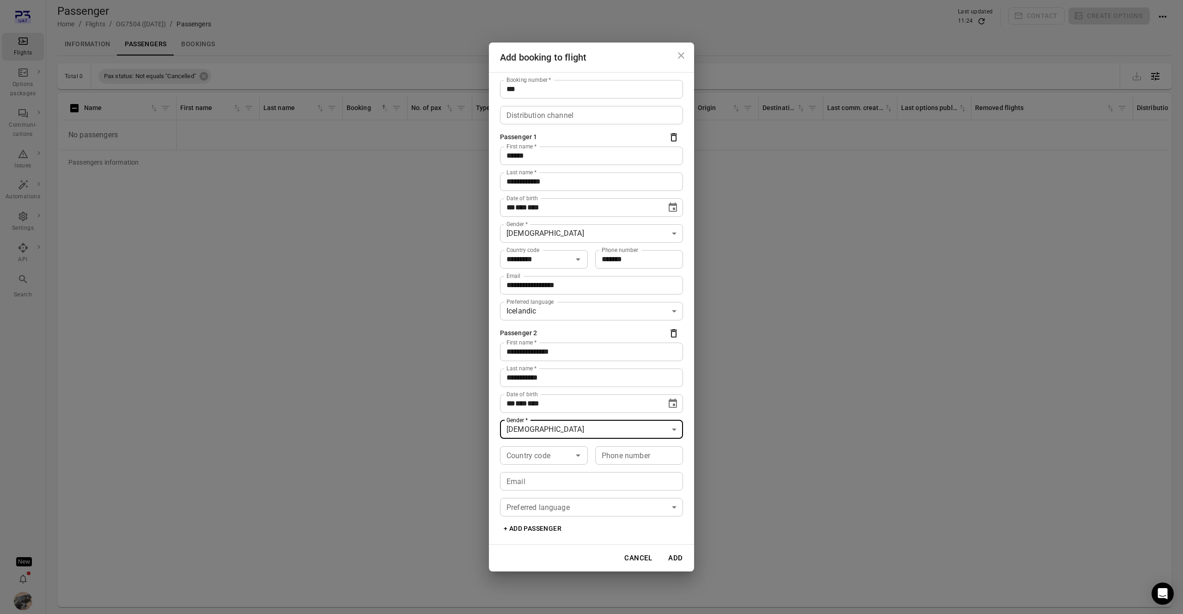
click at [682, 556] on button "Add" at bounding box center [676, 557] width 30 height 19
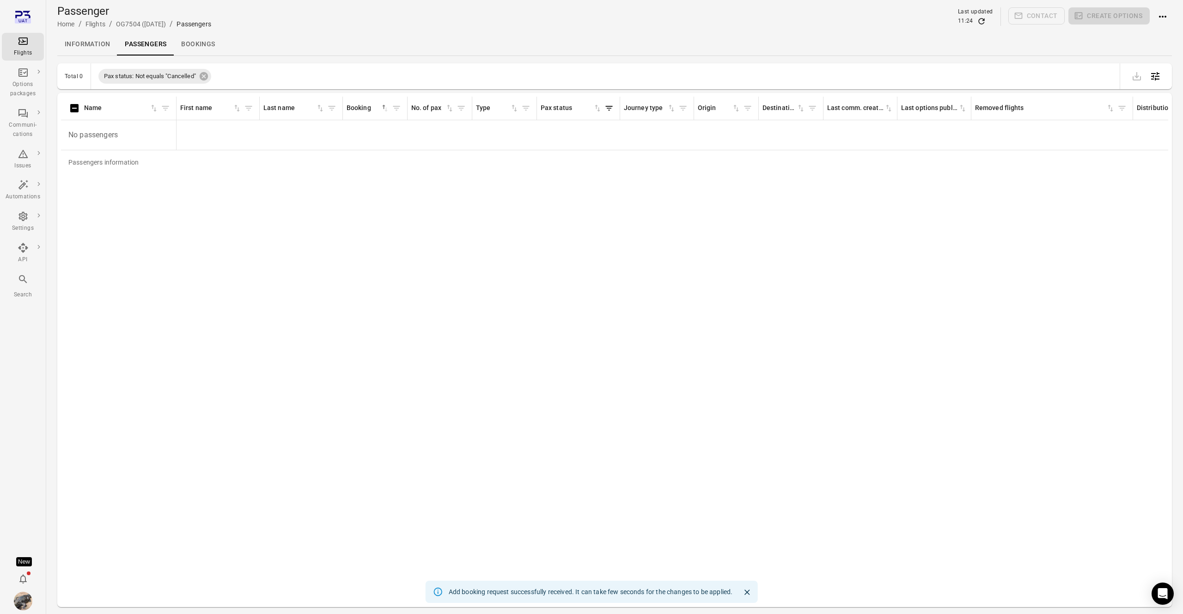
scroll to position [0, 0]
